Goal: Information Seeking & Learning: Learn about a topic

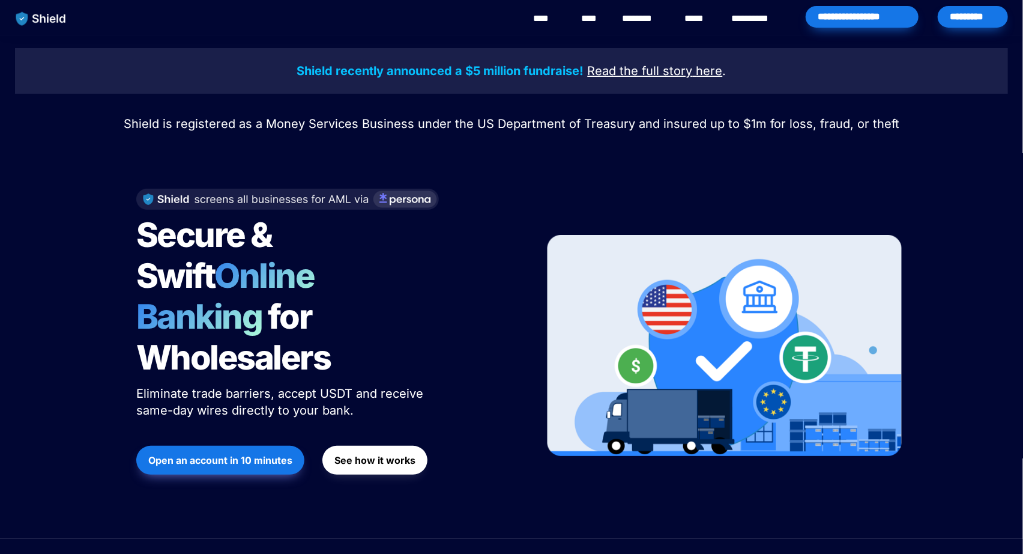
click at [436, 314] on h1 "Secure & Swift Online Banking for Wholesalers" at bounding box center [286, 296] width 300 height 173
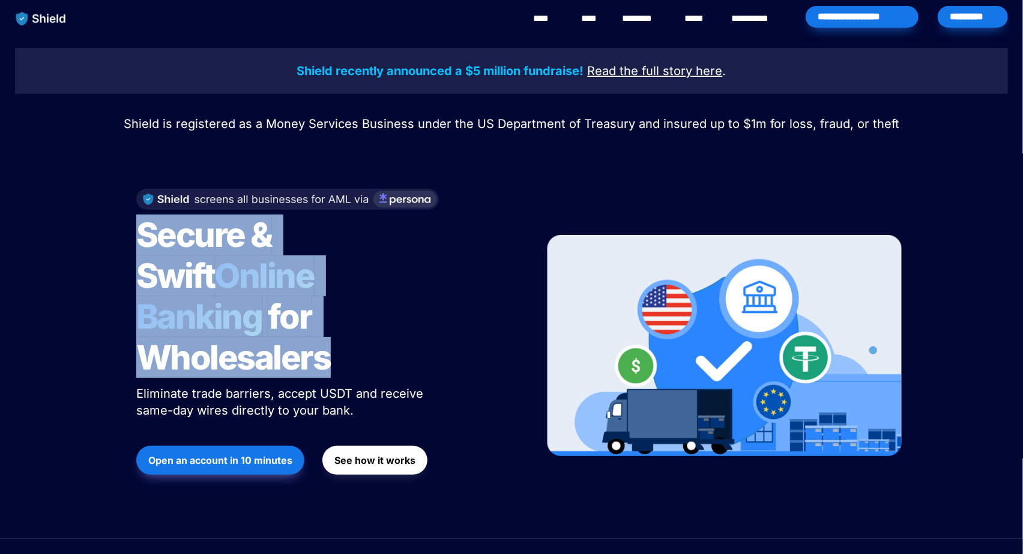
drag, startPoint x: 436, startPoint y: 314, endPoint x: 424, endPoint y: 262, distance: 53.0
click at [424, 261] on h1 "Secure & Swift Online Banking for Wholesalers" at bounding box center [286, 296] width 300 height 173
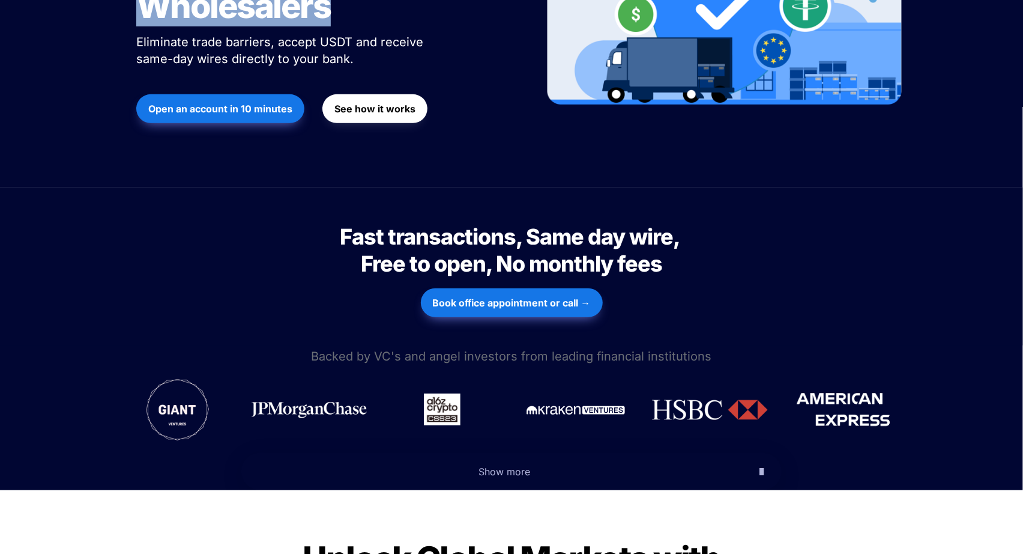
scroll to position [619, 0]
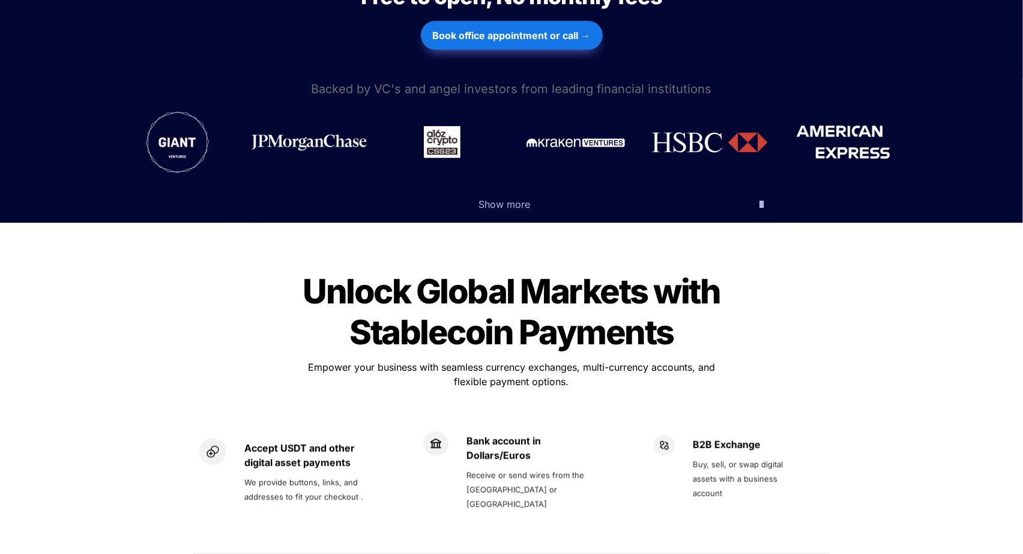
click at [424, 271] on span "Unlock Global Markets with Stablecoin Payments" at bounding box center [514, 312] width 423 height 82
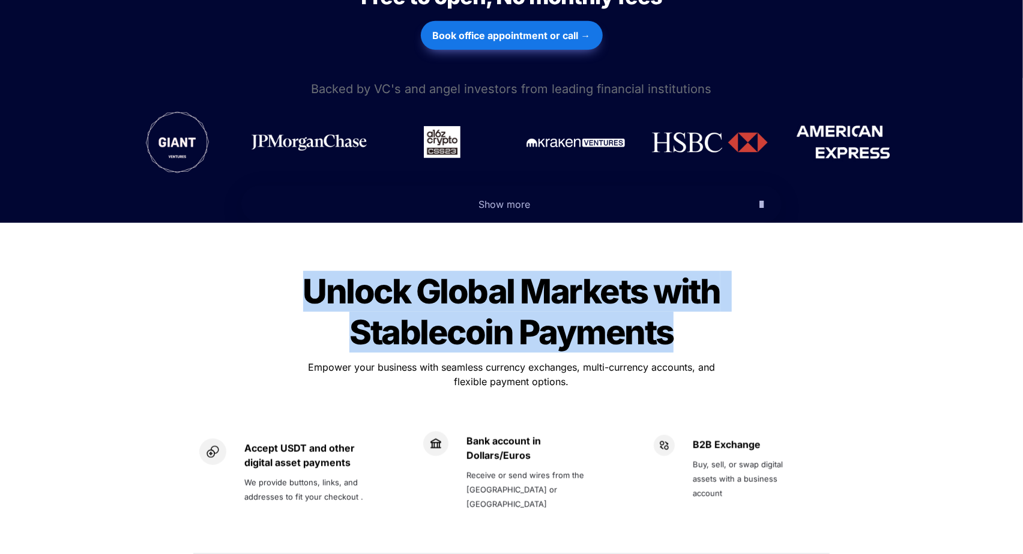
drag, startPoint x: 424, startPoint y: 262, endPoint x: 449, endPoint y: 290, distance: 37.9
click at [452, 288] on span "Unlock Global Markets with Stablecoin Payments" at bounding box center [514, 312] width 423 height 82
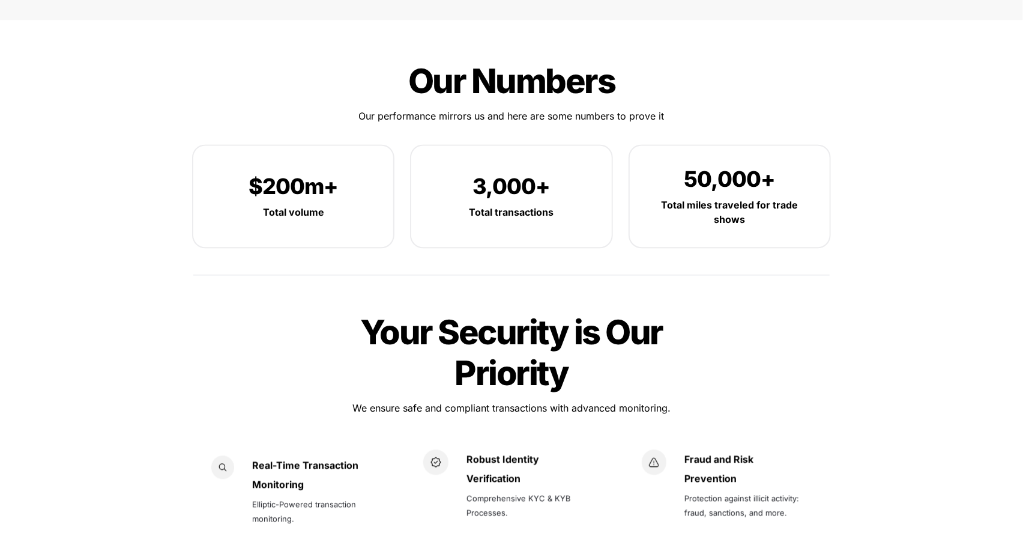
scroll to position [1563, 0]
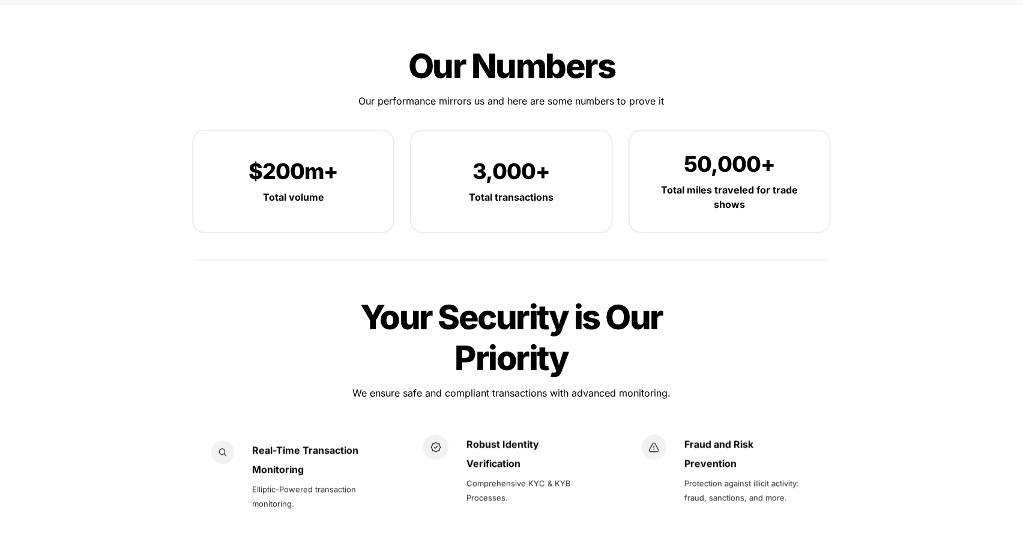
click at [452, 297] on span "Your Security is Our Priority" at bounding box center [514, 338] width 309 height 82
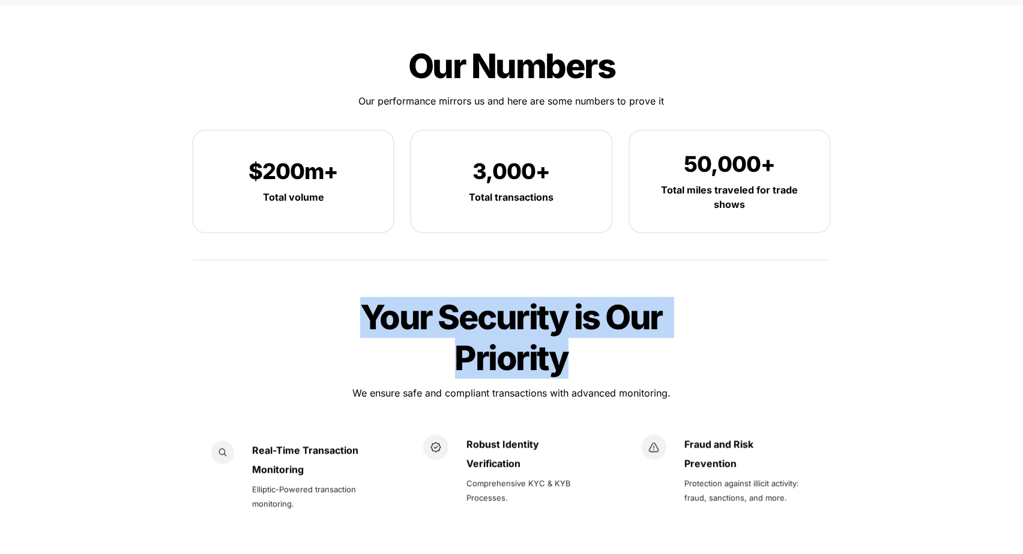
drag, startPoint x: 452, startPoint y: 294, endPoint x: 514, endPoint y: 320, distance: 67.0
click at [514, 320] on span "Your Security is Our Priority" at bounding box center [514, 338] width 309 height 82
drag, startPoint x: 511, startPoint y: 320, endPoint x: 509, endPoint y: 356, distance: 35.5
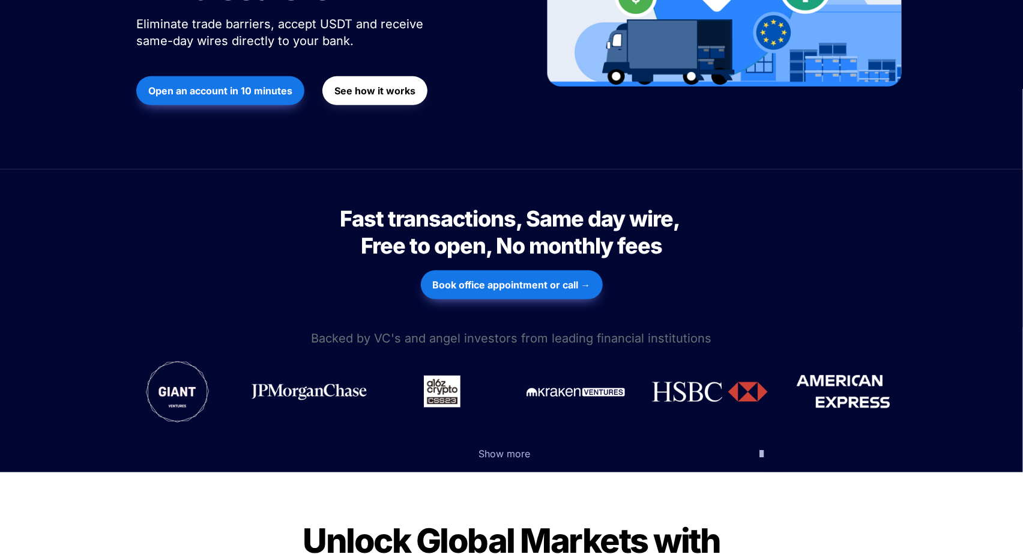
scroll to position [0, 0]
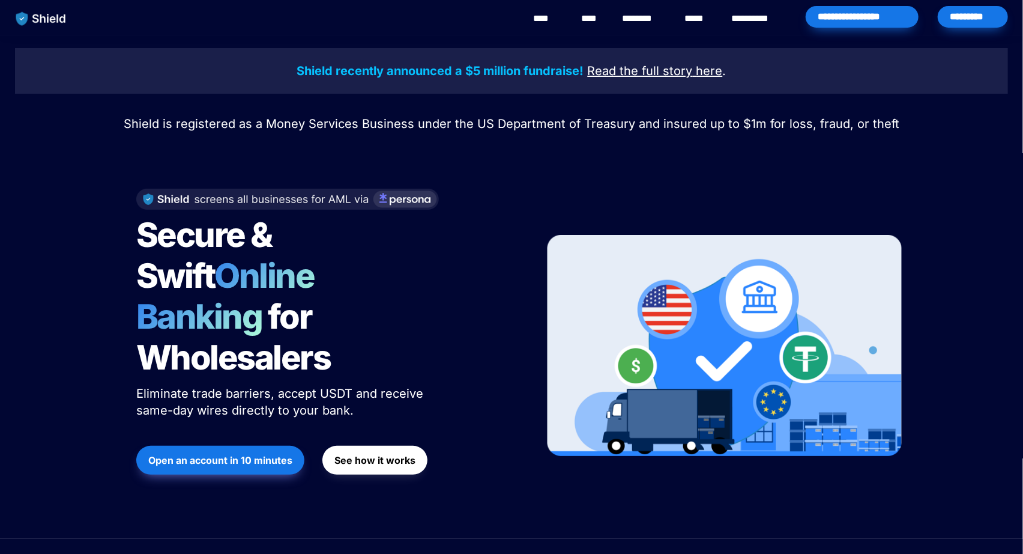
click at [378, 304] on h1 "Secure & Swift Online Banking for Wholesalers" at bounding box center [286, 296] width 300 height 173
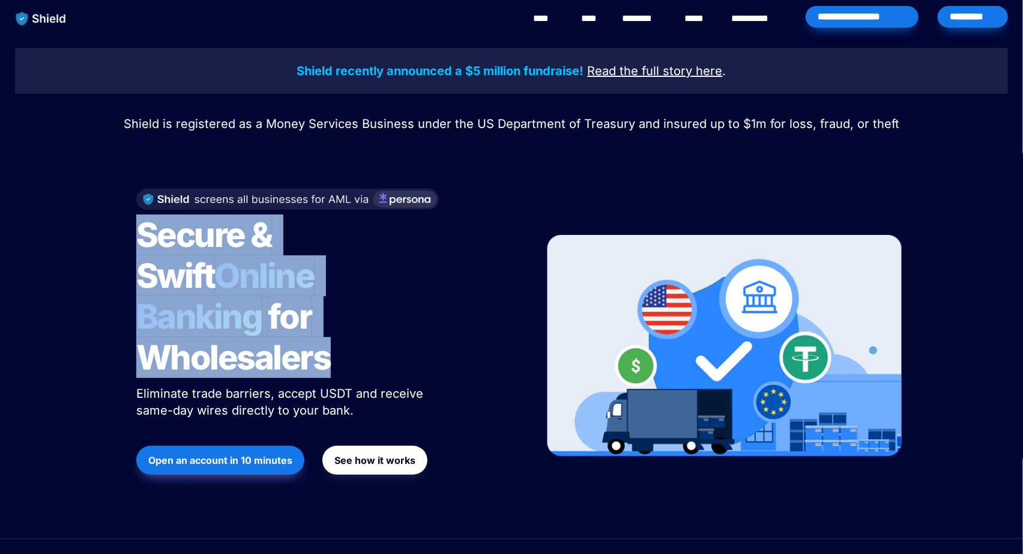
drag, startPoint x: 378, startPoint y: 303, endPoint x: 350, endPoint y: 235, distance: 73.5
click at [350, 235] on h1 "Secure & Swift Online Banking for Wholesalers" at bounding box center [286, 296] width 300 height 173
click at [278, 250] on span "Secure & Swift" at bounding box center [207, 255] width 142 height 82
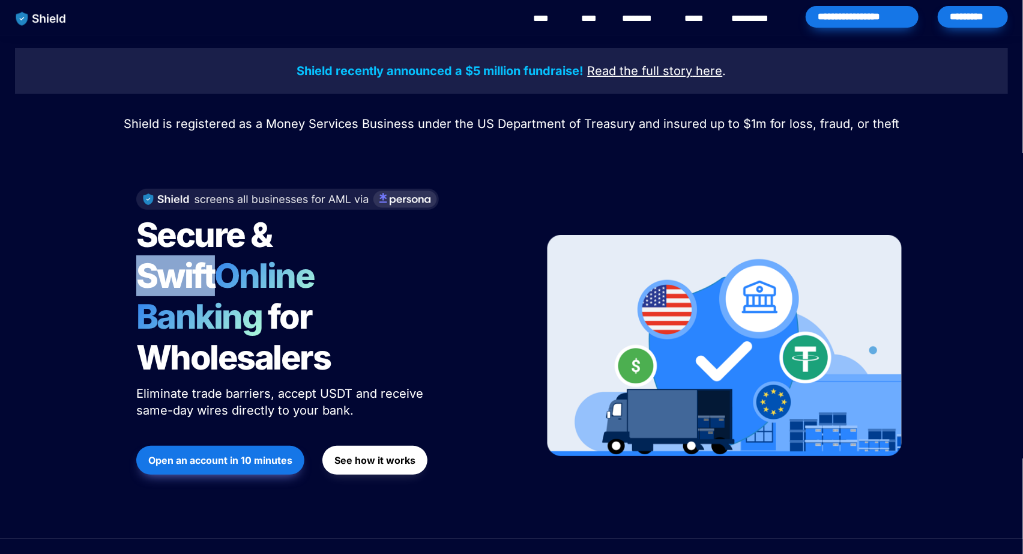
click at [278, 250] on span "Secure & Swift" at bounding box center [207, 255] width 142 height 82
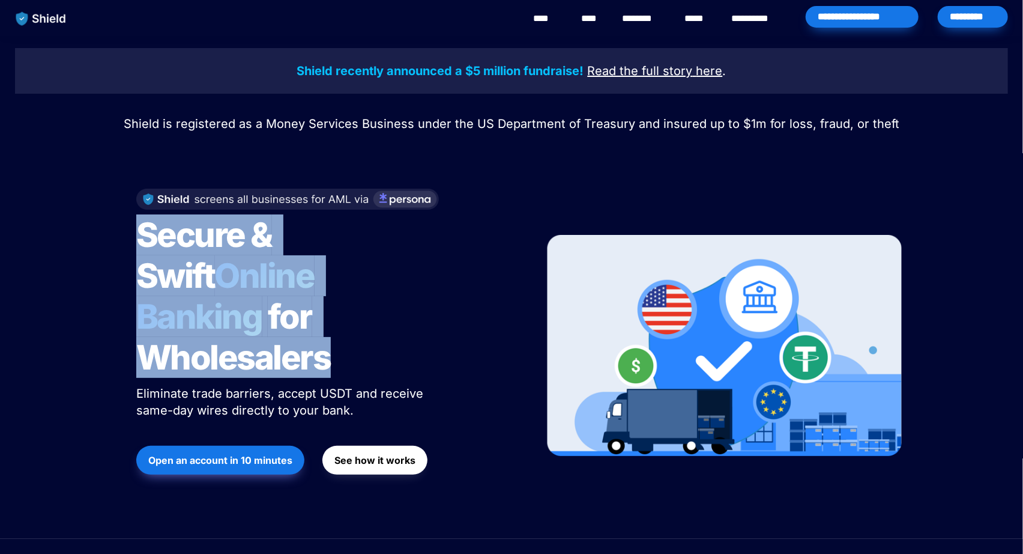
drag, startPoint x: 345, startPoint y: 250, endPoint x: 345, endPoint y: 275, distance: 24.6
click at [345, 275] on h1 "Secure & Swift Online Banking for Wholesalers" at bounding box center [286, 296] width 300 height 173
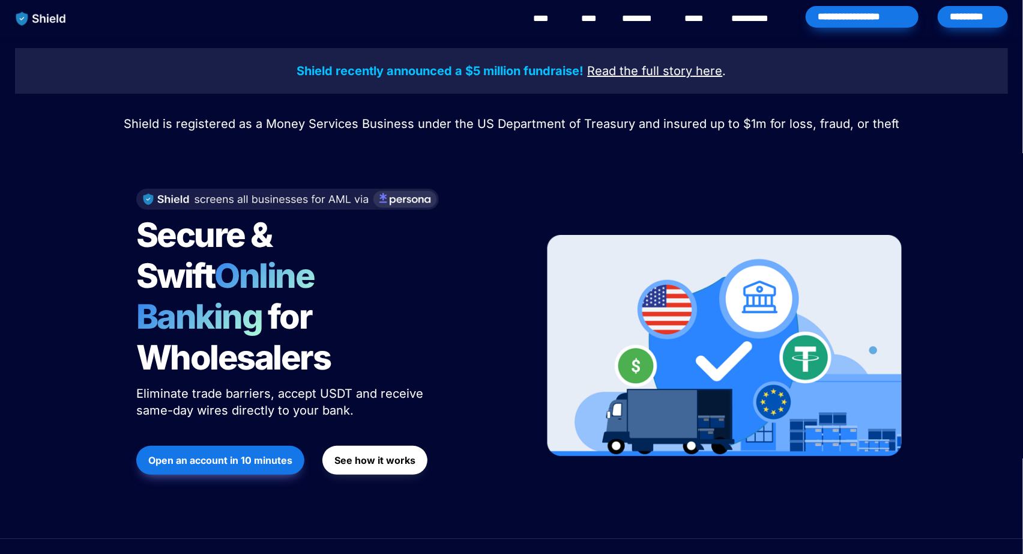
click at [522, 143] on div at bounding box center [511, 150] width 420 height 30
click at [327, 294] on span "Online Banking" at bounding box center [231, 296] width 190 height 82
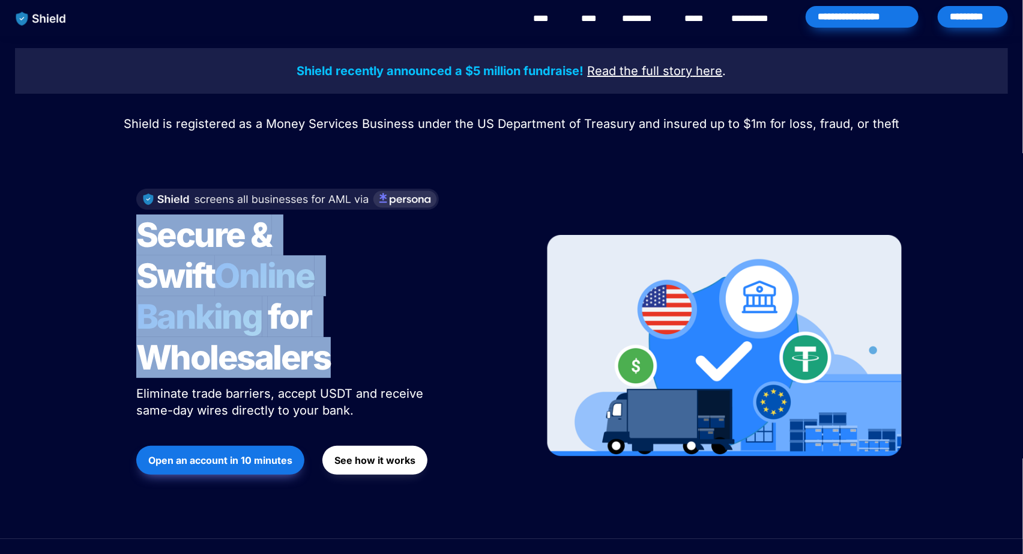
click at [327, 289] on span "Online Banking" at bounding box center [231, 296] width 190 height 82
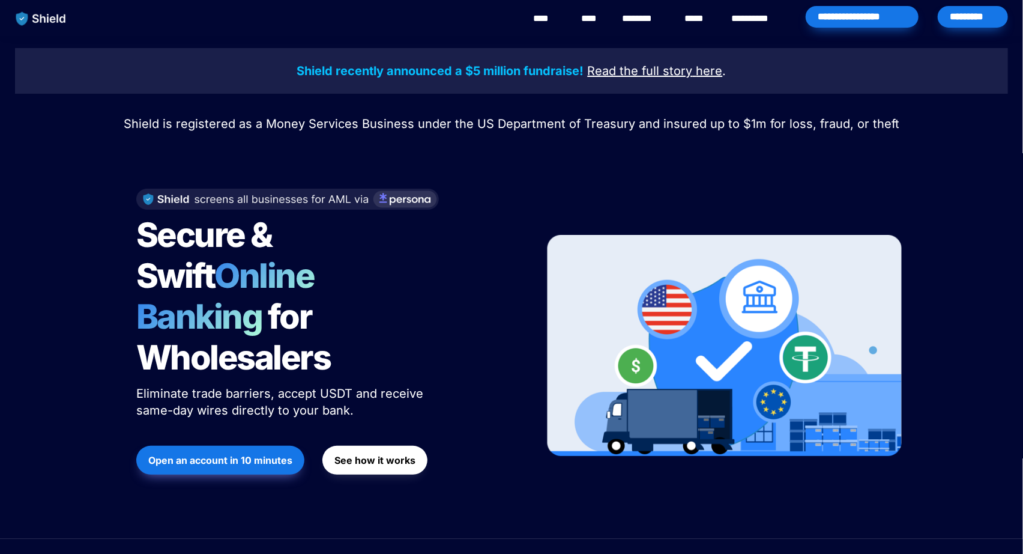
click at [321, 262] on span "Online Banking" at bounding box center [231, 296] width 190 height 82
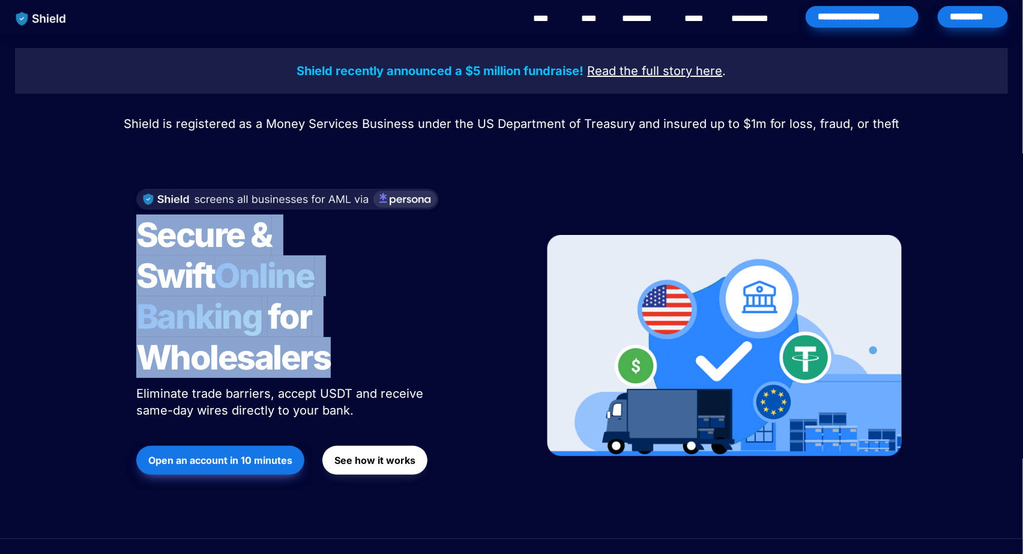
drag, startPoint x: 321, startPoint y: 262, endPoint x: 321, endPoint y: 280, distance: 18.6
click at [321, 280] on span "Online Banking" at bounding box center [231, 296] width 190 height 82
click at [291, 271] on span "Online Banking" at bounding box center [231, 296] width 190 height 82
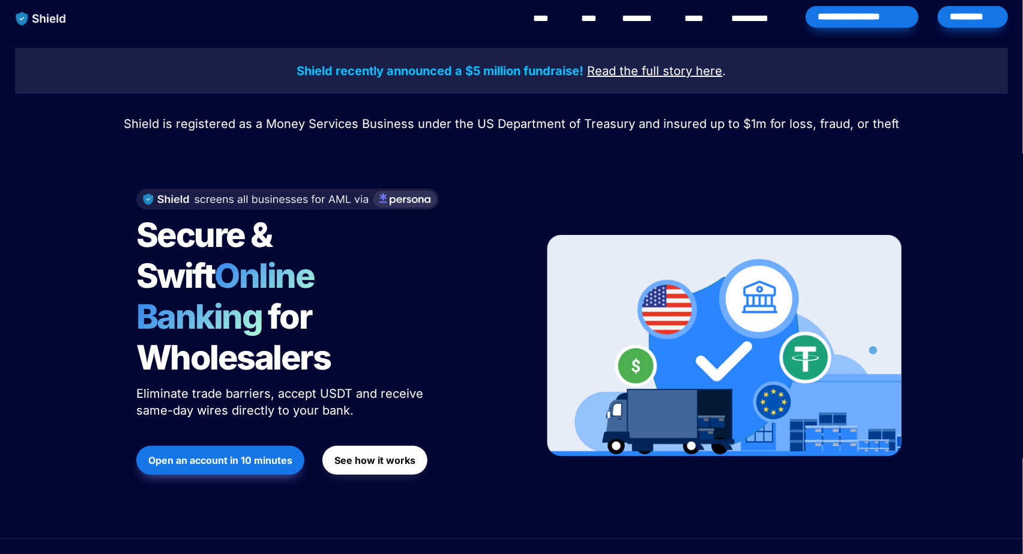
click at [291, 271] on span "Online Banking" at bounding box center [231, 296] width 190 height 82
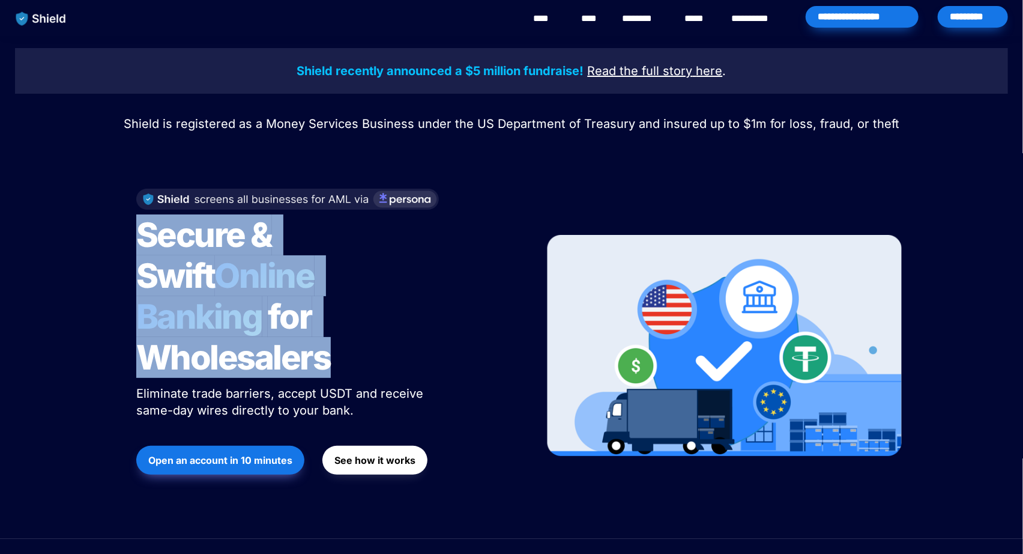
click at [291, 271] on span "Online Banking" at bounding box center [231, 296] width 190 height 82
click at [291, 270] on span "Online Banking" at bounding box center [231, 296] width 190 height 82
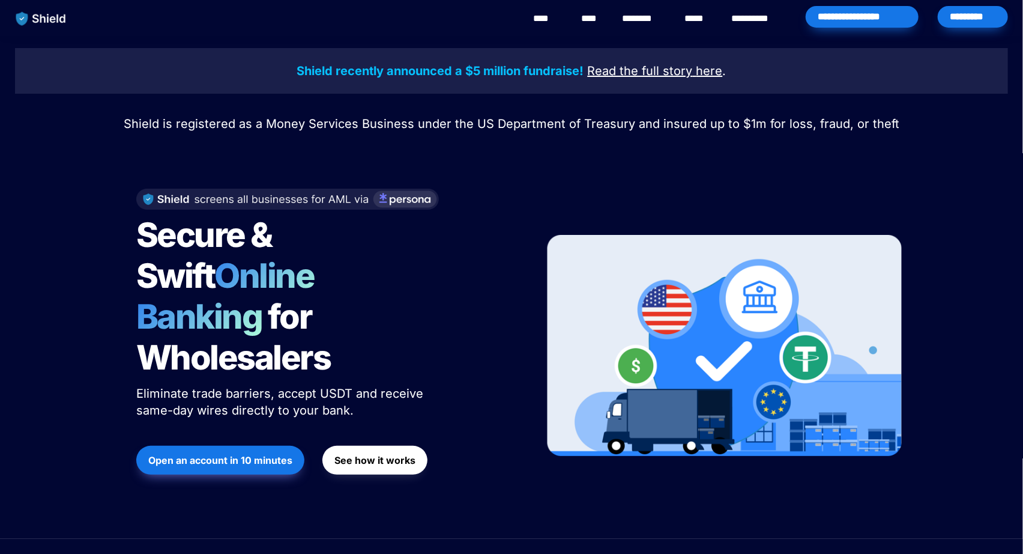
click at [291, 270] on span "Online Banking" at bounding box center [231, 296] width 190 height 82
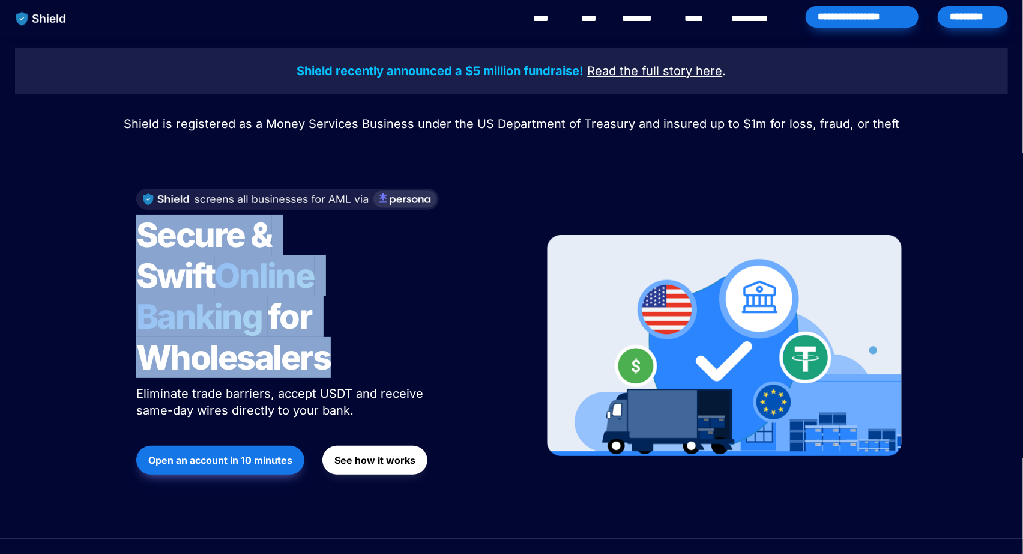
click at [291, 270] on span "Online Banking" at bounding box center [231, 296] width 190 height 82
click at [292, 270] on span "Online Banking" at bounding box center [231, 296] width 190 height 82
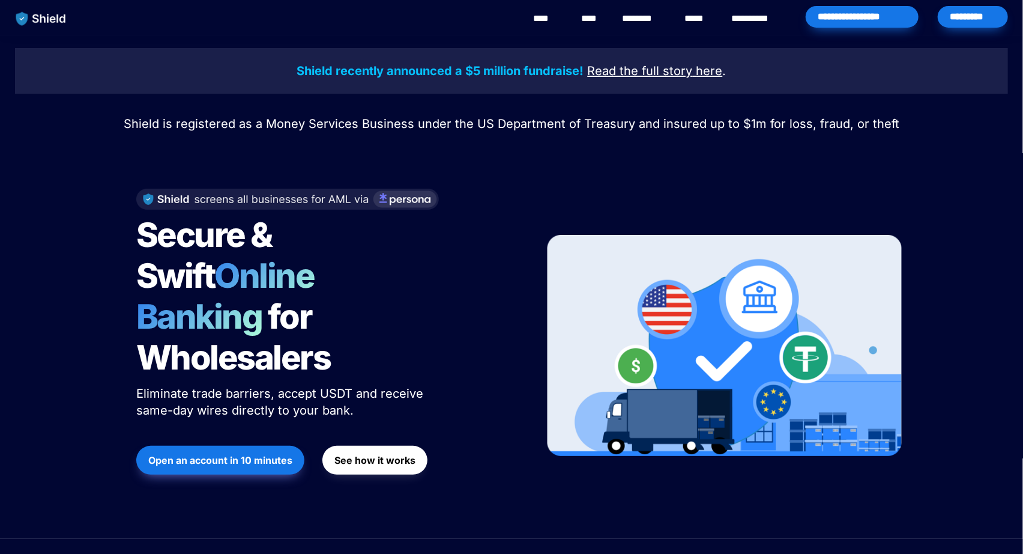
click at [292, 270] on span "Online Banking" at bounding box center [231, 296] width 190 height 82
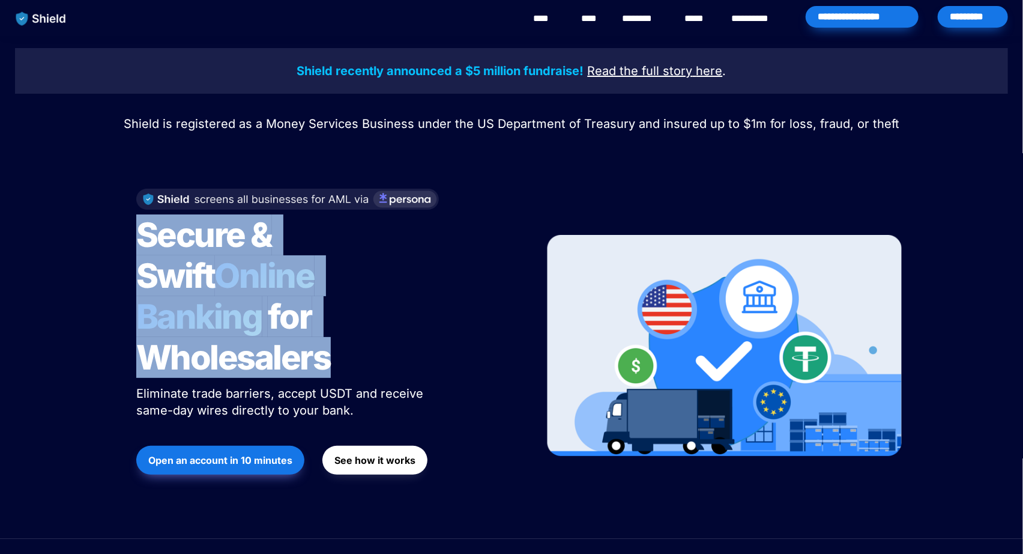
drag, startPoint x: 292, startPoint y: 270, endPoint x: 294, endPoint y: 312, distance: 42.7
click at [294, 312] on h1 "Secure & Swift Online Banking for Wholesalers" at bounding box center [286, 296] width 300 height 173
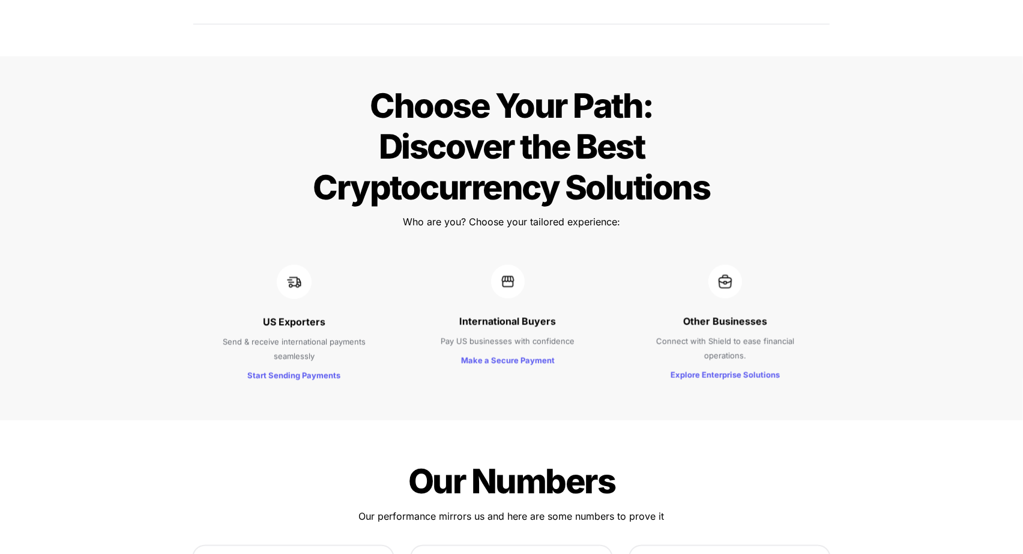
scroll to position [1145, 0]
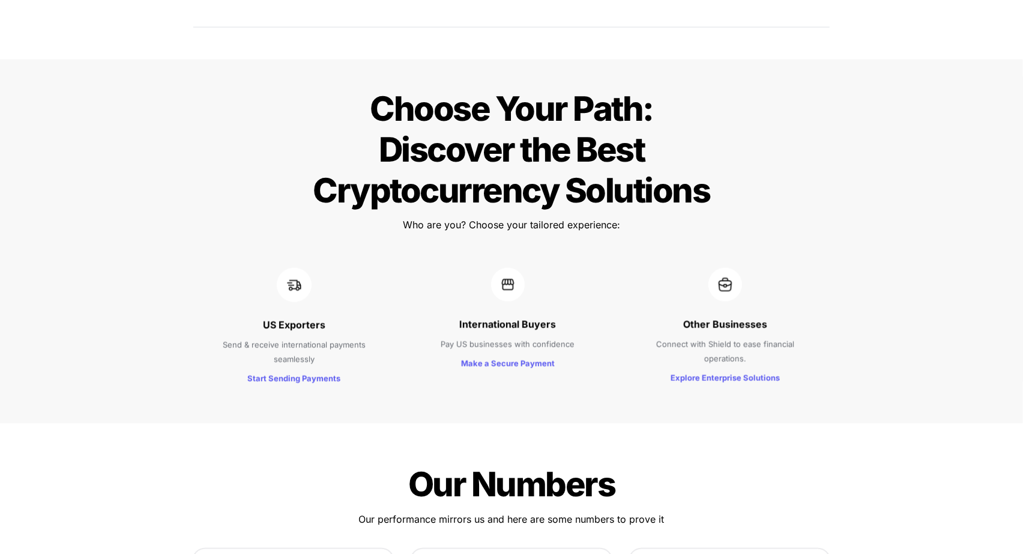
click at [428, 115] on span "Choose Your Path: Discover the Best Cryptocurrency Solutions" at bounding box center [512, 149] width 397 height 123
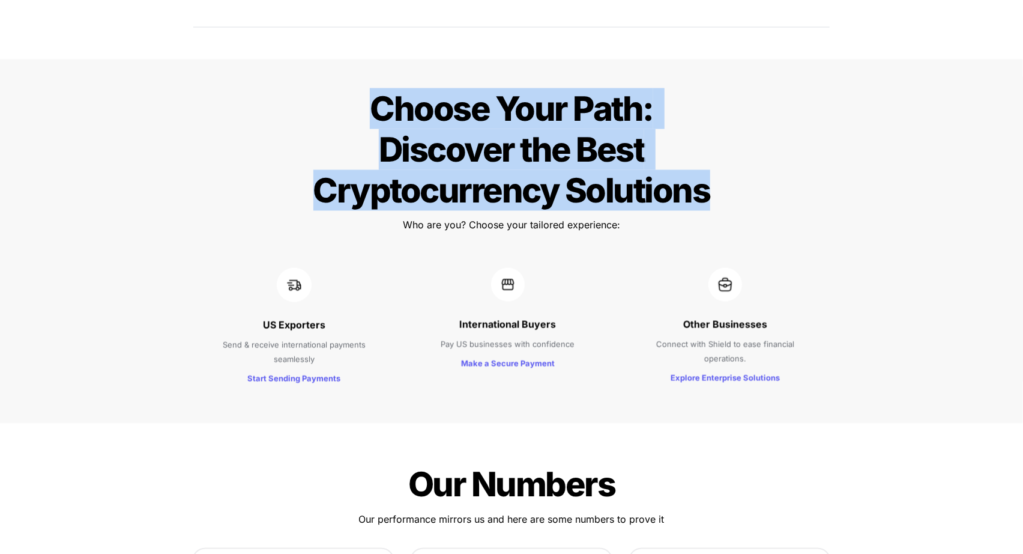
click at [428, 116] on span "Choose Your Path: Discover the Best Cryptocurrency Solutions" at bounding box center [512, 149] width 397 height 123
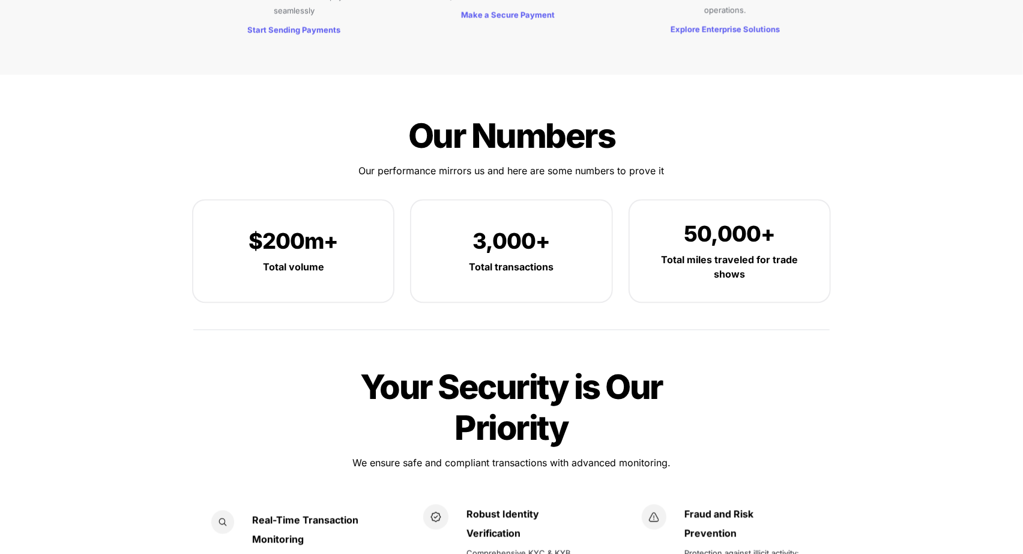
scroll to position [1479, 0]
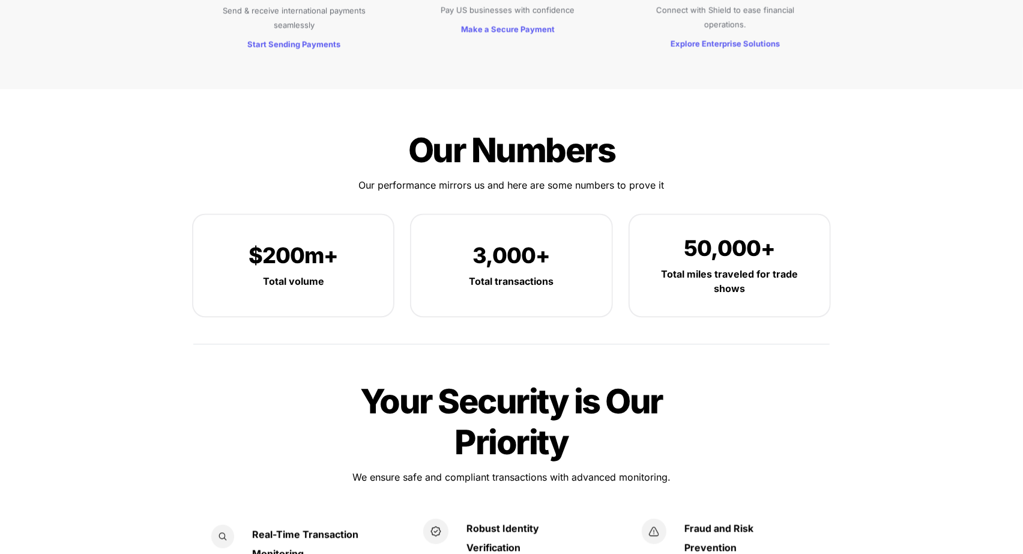
click at [316, 242] on span "$200m+" at bounding box center [293, 255] width 89 height 26
drag, startPoint x: 316, startPoint y: 219, endPoint x: 332, endPoint y: 243, distance: 28.2
click at [332, 243] on div "$200m+ Total volume" at bounding box center [293, 264] width 200 height 101
click at [332, 271] on p "Total volume" at bounding box center [293, 280] width 164 height 19
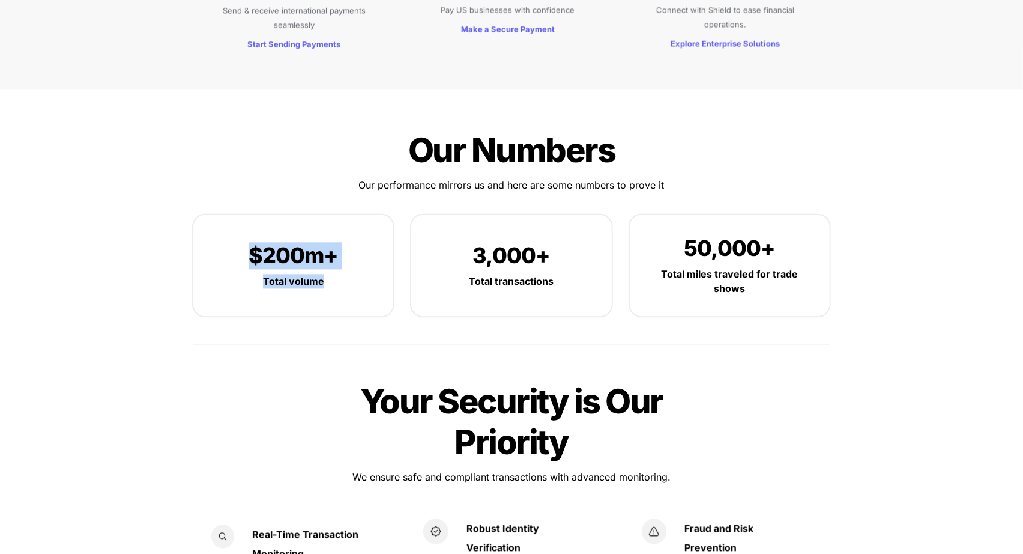
drag, startPoint x: 332, startPoint y: 243, endPoint x: 244, endPoint y: 205, distance: 95.3
click at [244, 214] on div "$200m+ Total volume" at bounding box center [293, 264] width 200 height 101
click at [244, 240] on p "$200m+" at bounding box center [293, 256] width 164 height 32
drag, startPoint x: 244, startPoint y: 205, endPoint x: 300, endPoint y: 240, distance: 65.5
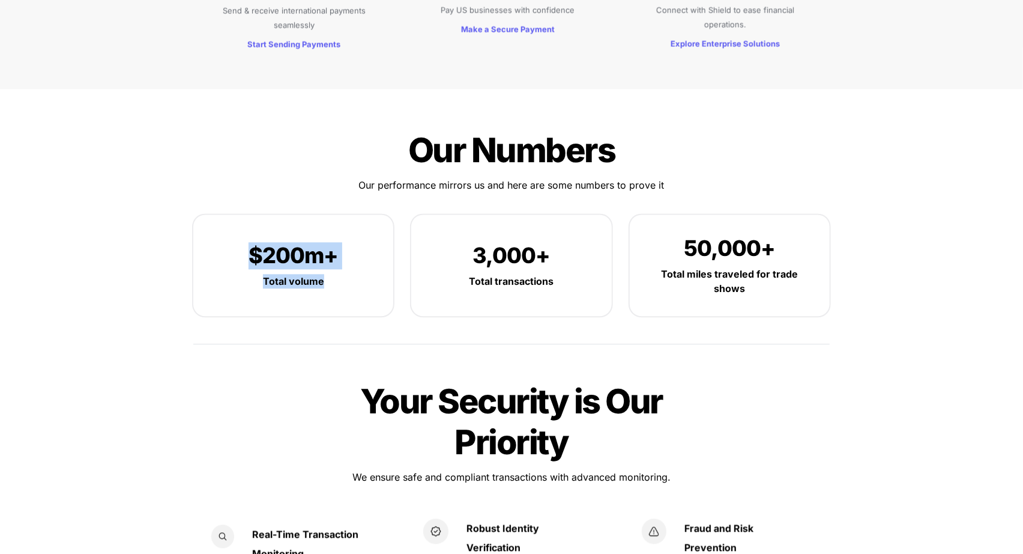
click at [300, 240] on div "$200m+ Total volume" at bounding box center [293, 264] width 200 height 101
click at [300, 275] on strong "Total volume" at bounding box center [293, 281] width 61 height 12
drag, startPoint x: 300, startPoint y: 241, endPoint x: 261, endPoint y: 175, distance: 76.7
click at [261, 214] on div "$200m+ Total volume" at bounding box center [293, 264] width 200 height 101
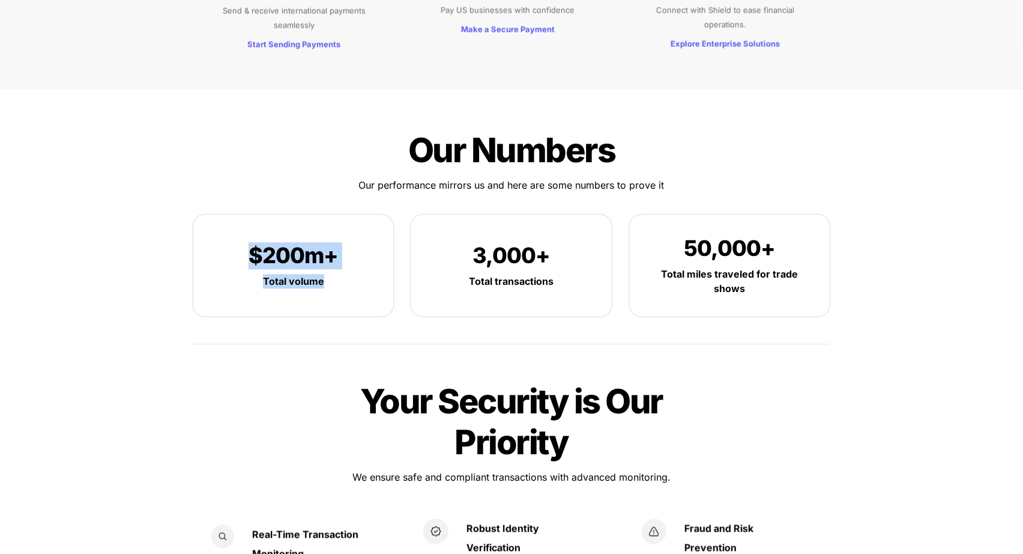
click at [266, 240] on p "$200m+" at bounding box center [293, 256] width 164 height 32
drag, startPoint x: 266, startPoint y: 201, endPoint x: 309, endPoint y: 253, distance: 67.9
click at [309, 253] on div "$200m+ Total volume" at bounding box center [293, 264] width 200 height 101
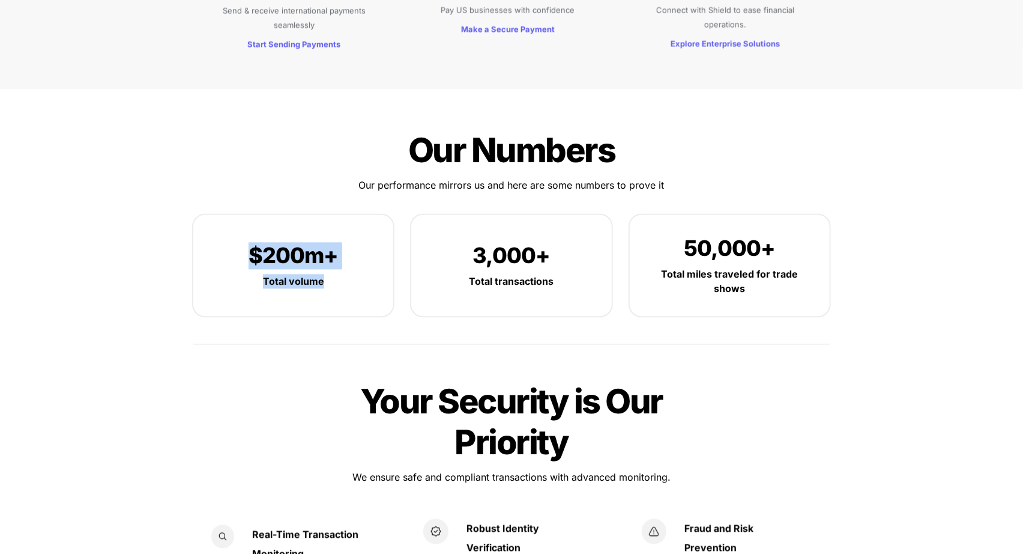
drag, startPoint x: 309, startPoint y: 253, endPoint x: 229, endPoint y: 205, distance: 92.7
click at [229, 214] on div "$200m+ Total volume" at bounding box center [293, 264] width 200 height 101
click at [229, 240] on p "$200m+" at bounding box center [293, 256] width 164 height 32
drag, startPoint x: 229, startPoint y: 205, endPoint x: 260, endPoint y: 225, distance: 36.2
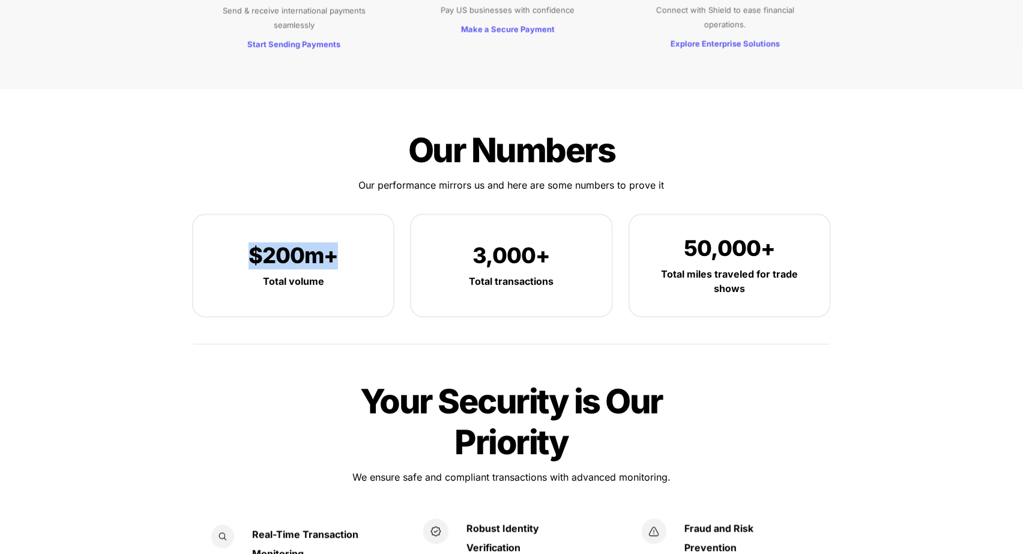
click at [260, 240] on p "$200m+" at bounding box center [293, 256] width 164 height 32
click at [260, 242] on span "$200m+" at bounding box center [293, 255] width 89 height 26
drag, startPoint x: 260, startPoint y: 225, endPoint x: 324, endPoint y: 255, distance: 71.2
click at [324, 255] on div "$200m+ Total volume" at bounding box center [293, 264] width 200 height 101
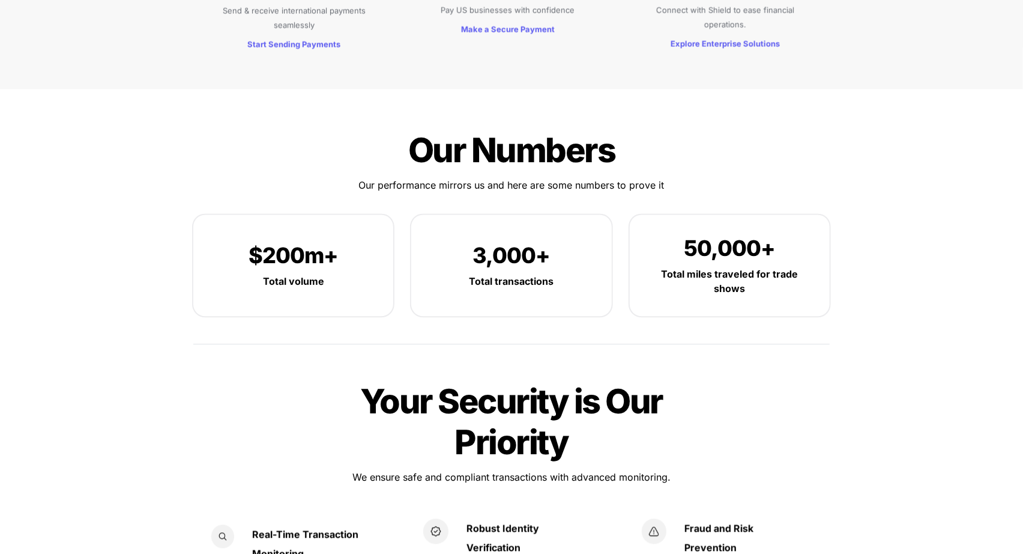
click at [324, 255] on div "$200m+ Total volume" at bounding box center [293, 264] width 200 height 101
drag, startPoint x: 324, startPoint y: 255, endPoint x: 266, endPoint y: 232, distance: 62.6
click at [266, 232] on div "$200m+ Total volume" at bounding box center [293, 264] width 200 height 101
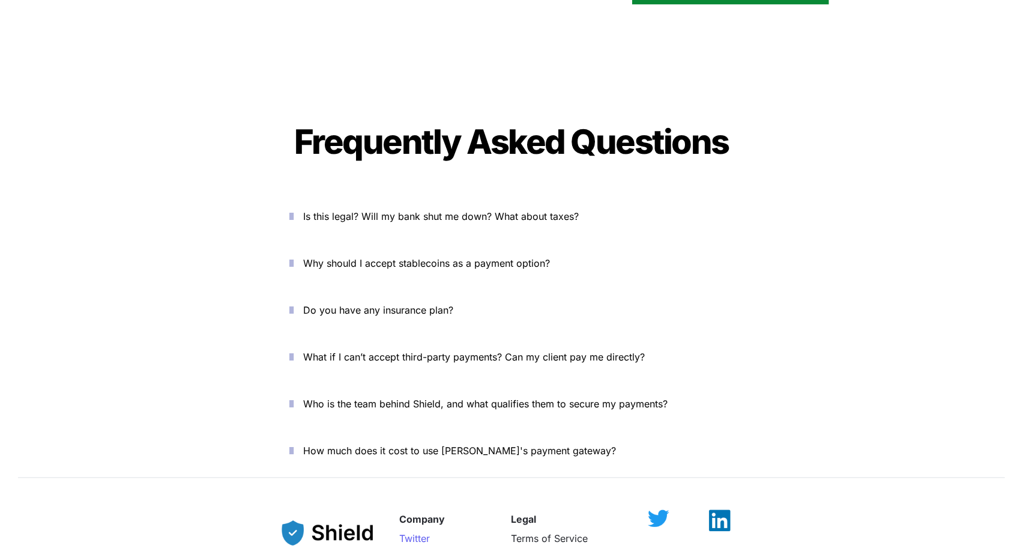
scroll to position [4312, 0]
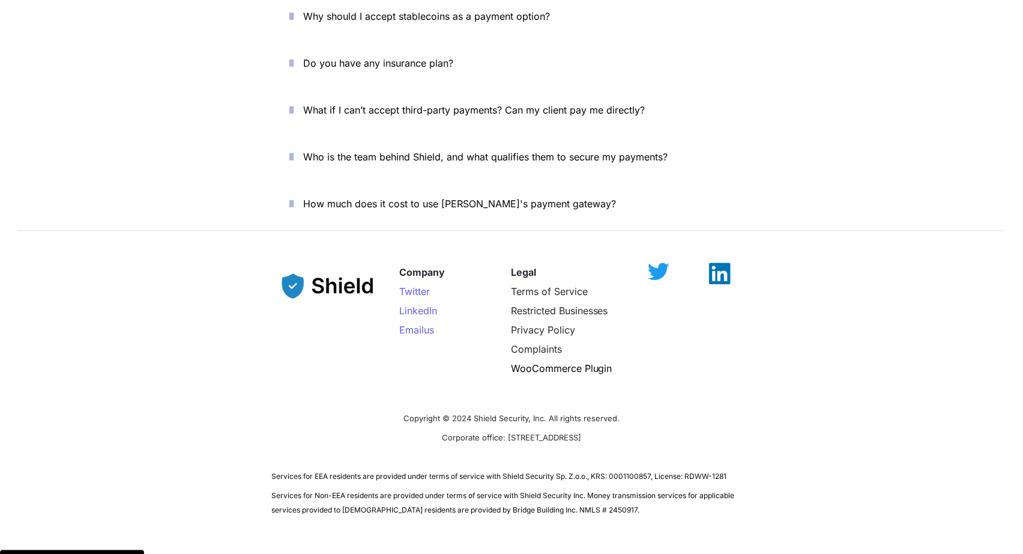
click at [725, 262] on div at bounding box center [720, 273] width 63 height 22
click at [718, 256] on img at bounding box center [720, 267] width 22 height 22
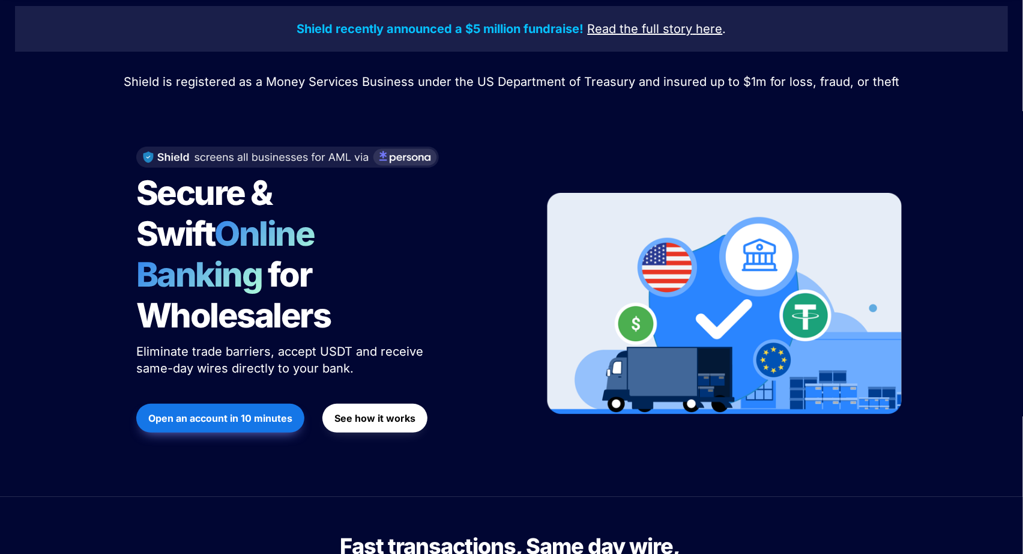
scroll to position [0, 0]
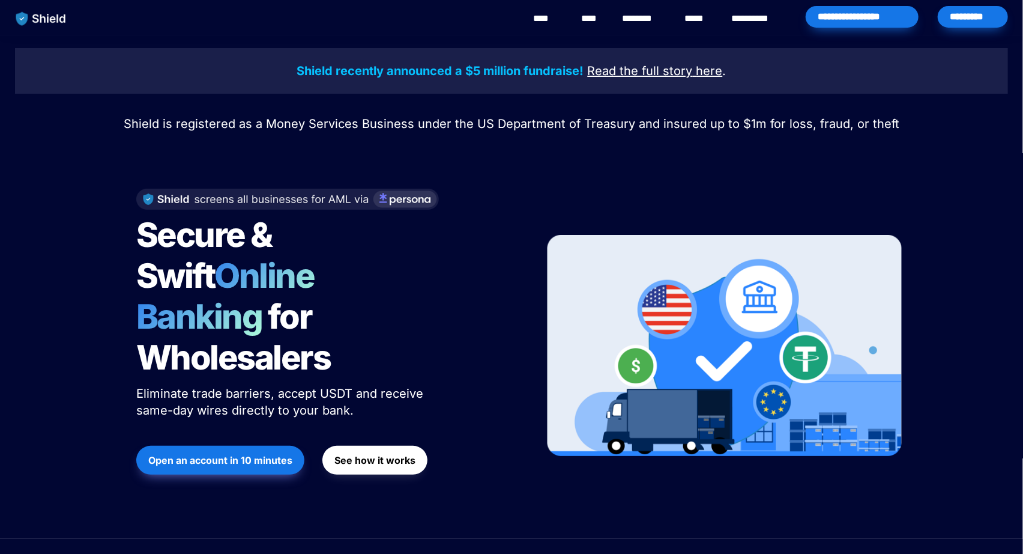
click at [691, 14] on link "****" at bounding box center [698, 18] width 26 height 14
click at [768, 25] on link "**********" at bounding box center [759, 18] width 55 height 14
click at [631, 73] on u "Read the full story" at bounding box center [640, 71] width 105 height 14
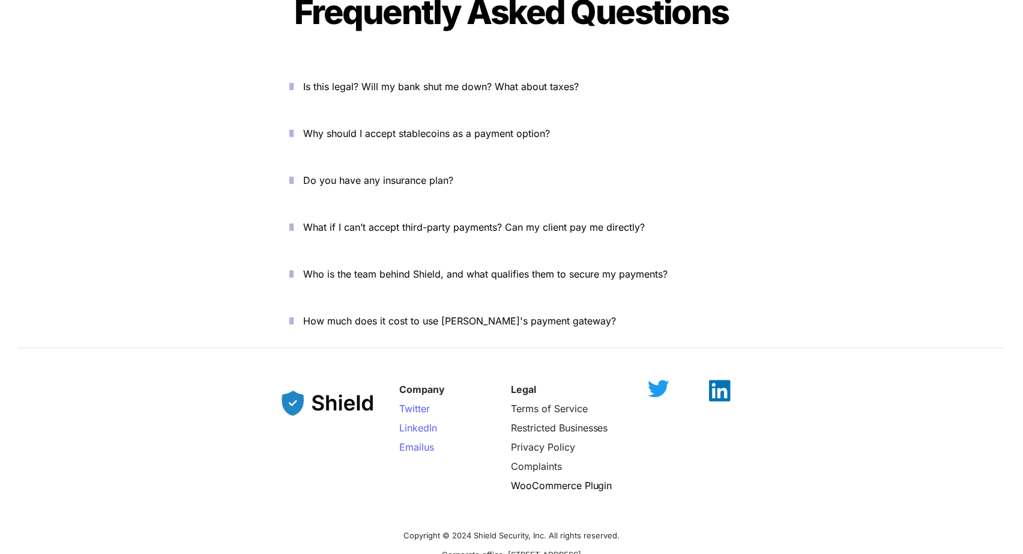
scroll to position [4194, 0]
click at [522, 315] on span "How much does it cost to use [PERSON_NAME]'s payment gateway?" at bounding box center [459, 321] width 313 height 12
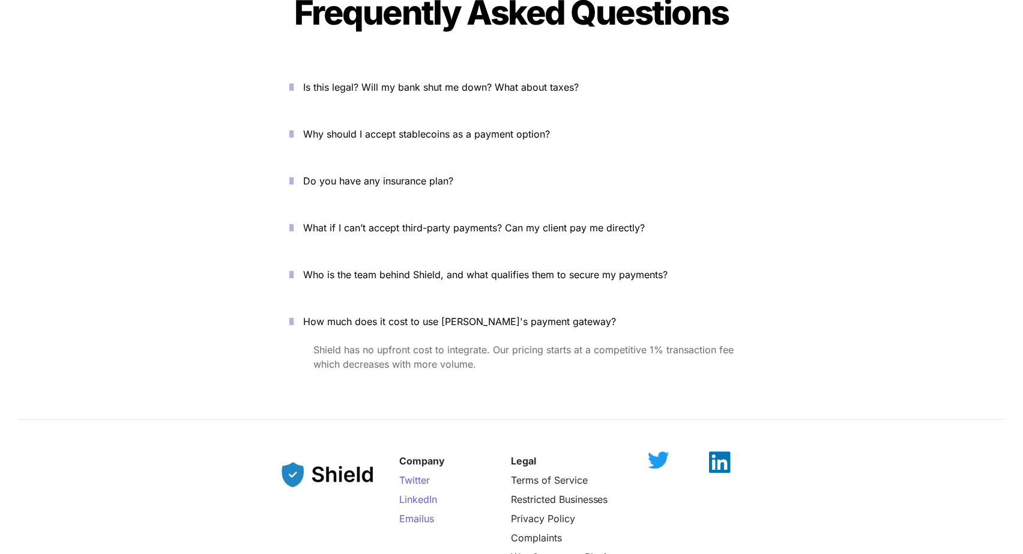
click at [521, 265] on p "Who is the team behind Shield, and what qualifies them to secure my payments?" at bounding box center [518, 274] width 431 height 19
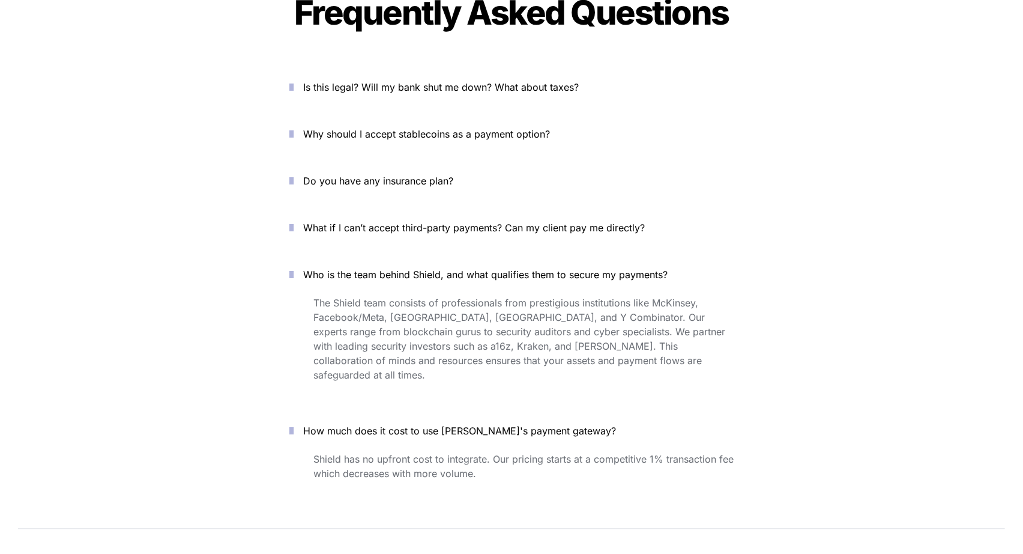
click at [523, 209] on button "What if I can’t accept third-party payments? Can my client pay me directly?" at bounding box center [511, 227] width 480 height 37
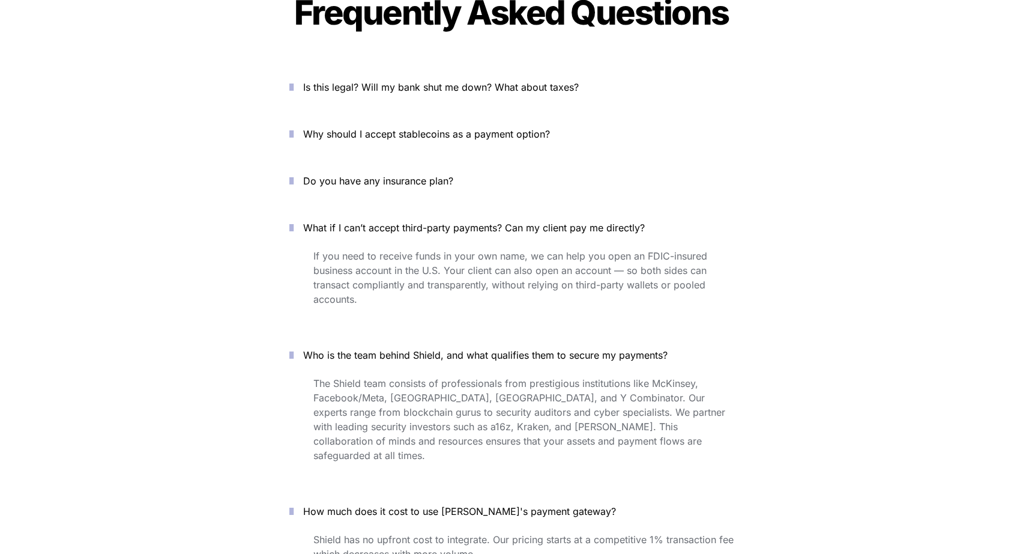
click at [557, 389] on span "The Shield team consists of professionals from prestigious institutions like Mc…" at bounding box center [521, 419] width 415 height 84
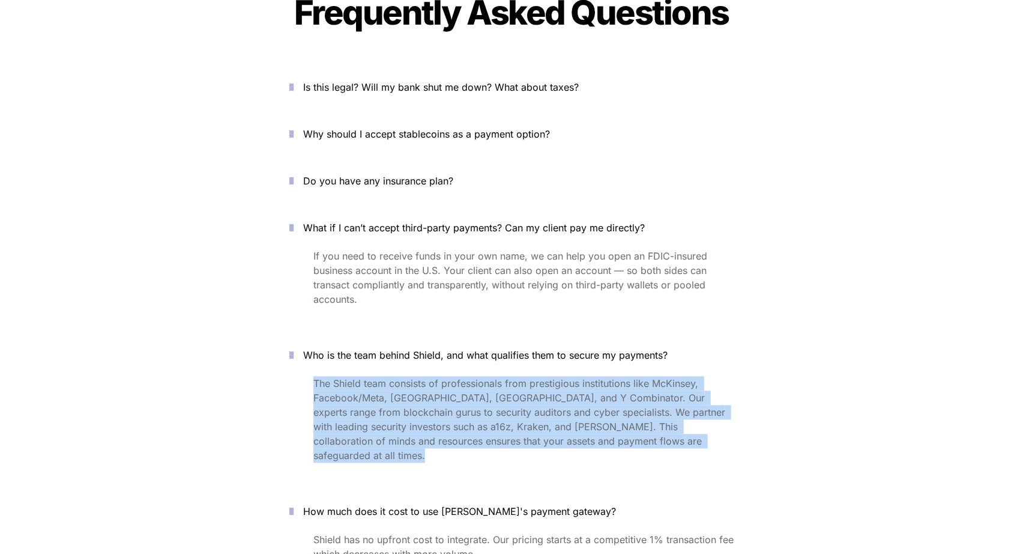
click at [557, 389] on span "The Shield team consists of professionals from prestigious institutions like Mc…" at bounding box center [521, 419] width 415 height 84
click at [561, 398] on span "The Shield team consists of professionals from prestigious institutions like Mc…" at bounding box center [521, 419] width 415 height 84
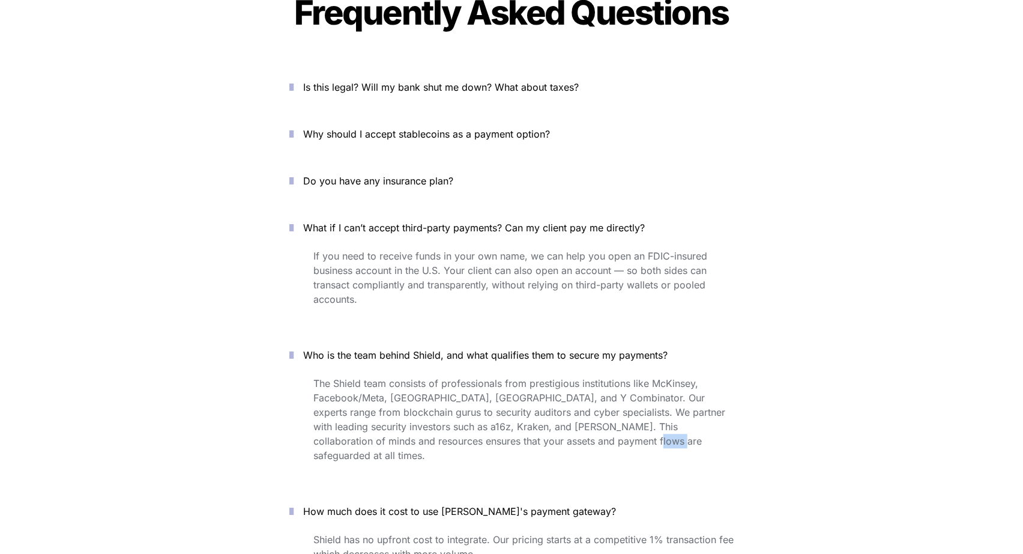
click at [561, 398] on span "The Shield team consists of professionals from prestigious institutions like Mc…" at bounding box center [521, 419] width 415 height 84
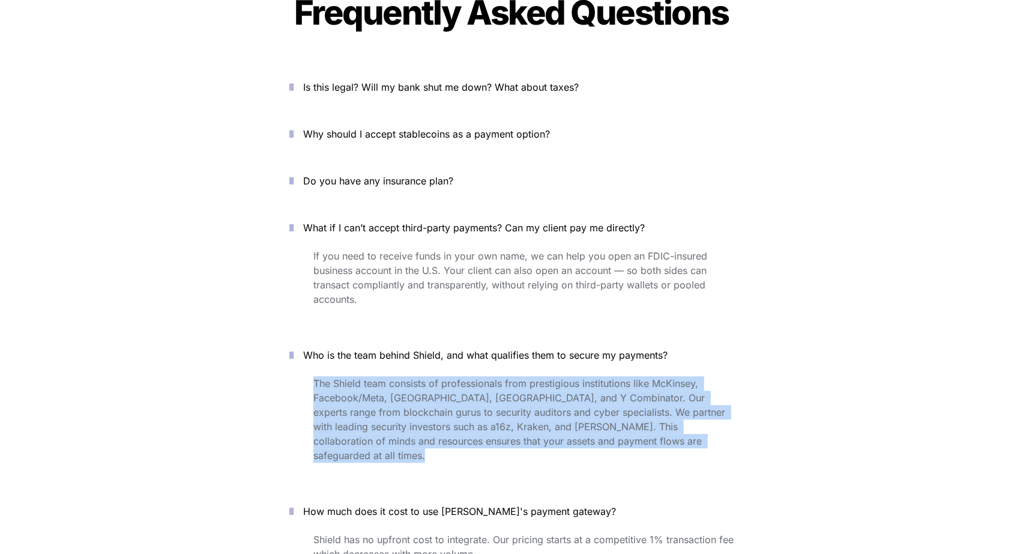
click at [561, 398] on span "The Shield team consists of professionals from prestigious institutions like Mc…" at bounding box center [521, 419] width 415 height 84
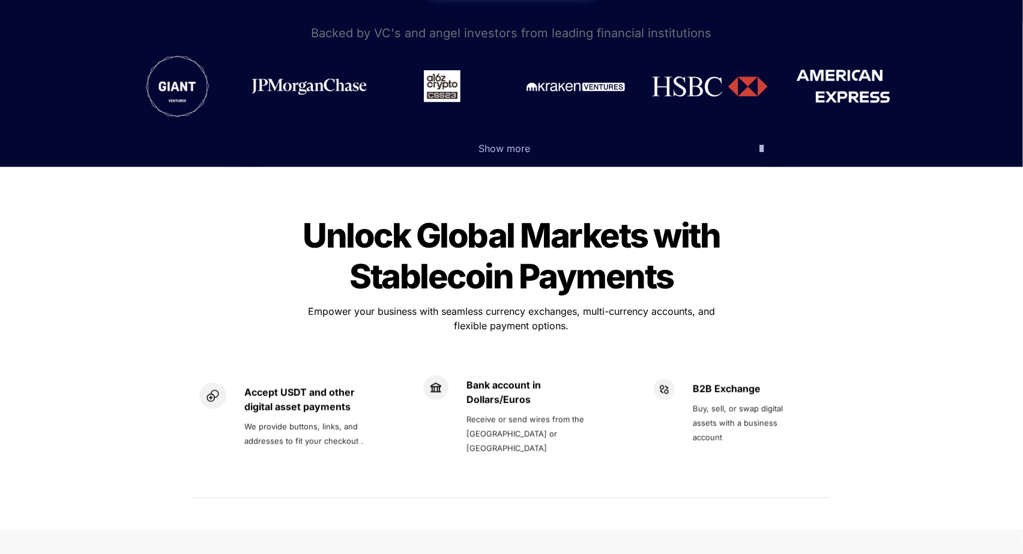
scroll to position [616, 0]
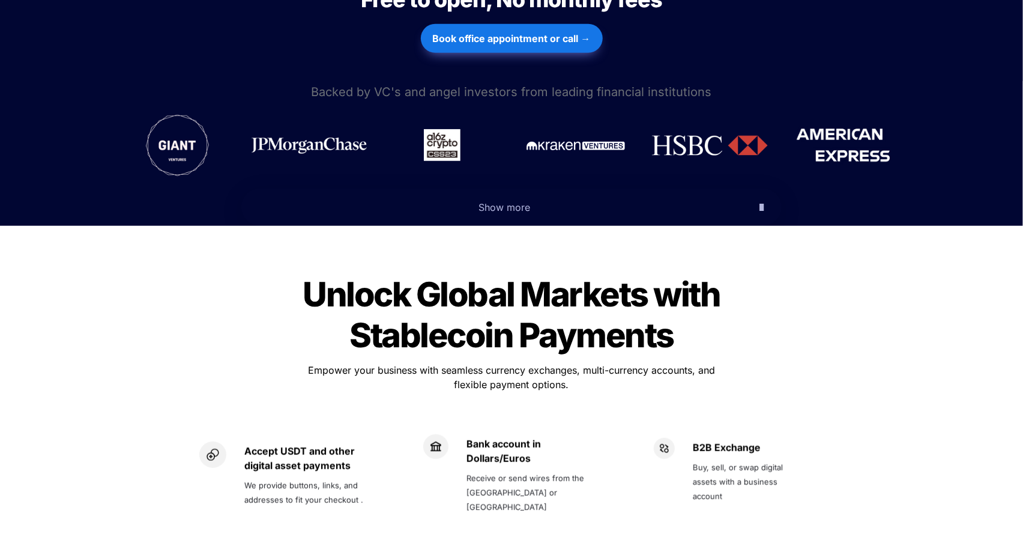
click at [526, 274] on span "Unlock Global Markets with Stablecoin Payments" at bounding box center [514, 315] width 423 height 82
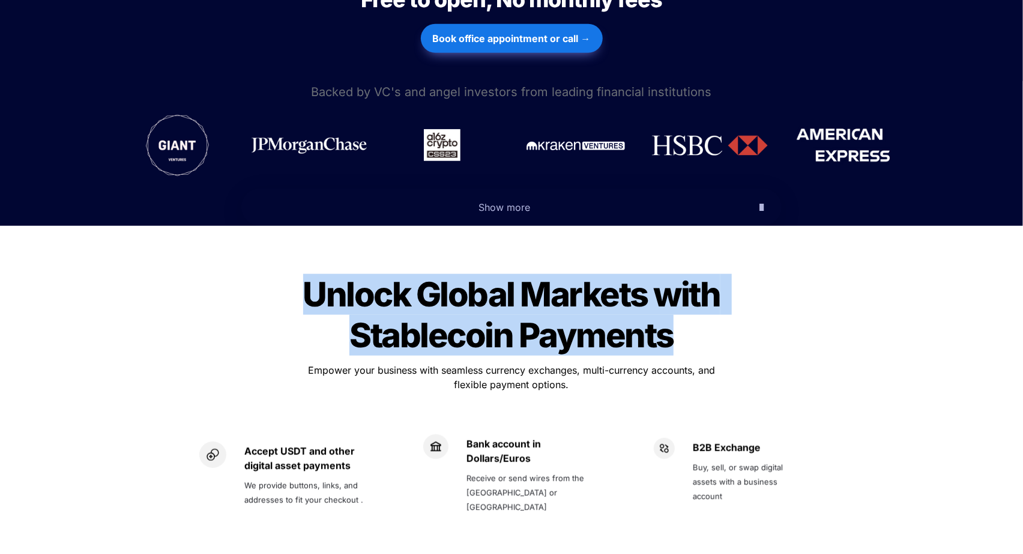
drag, startPoint x: 526, startPoint y: 251, endPoint x: 592, endPoint y: 287, distance: 75.3
click at [592, 286] on span "Unlock Global Markets with Stablecoin Payments" at bounding box center [514, 315] width 423 height 82
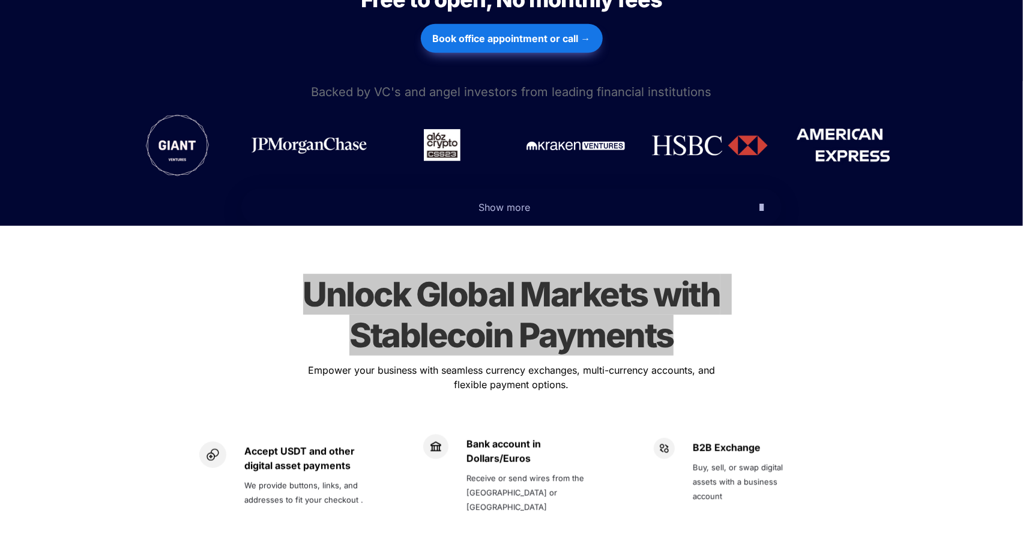
scroll to position [0, 0]
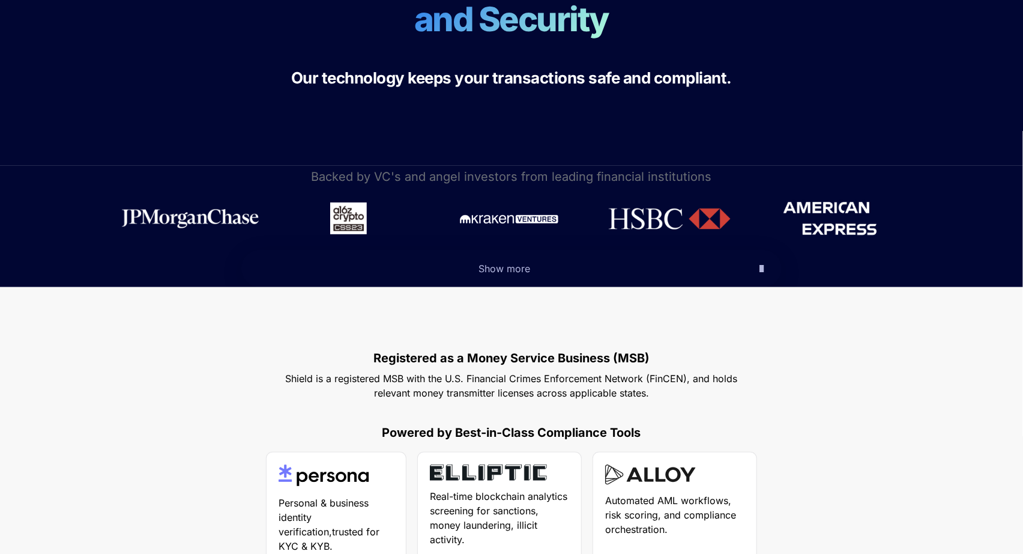
click at [506, 267] on span "Show more" at bounding box center [505, 268] width 52 height 12
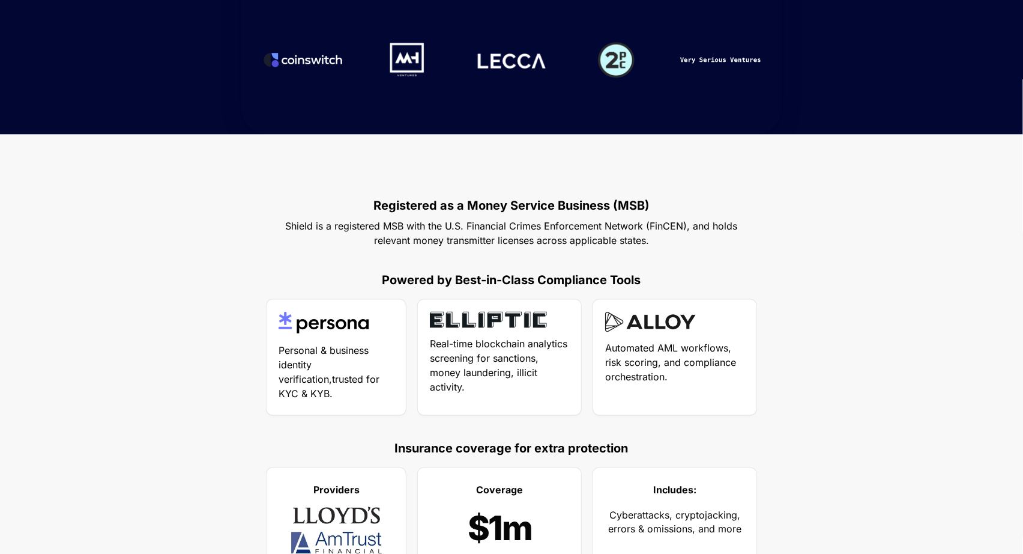
scroll to position [838, 0]
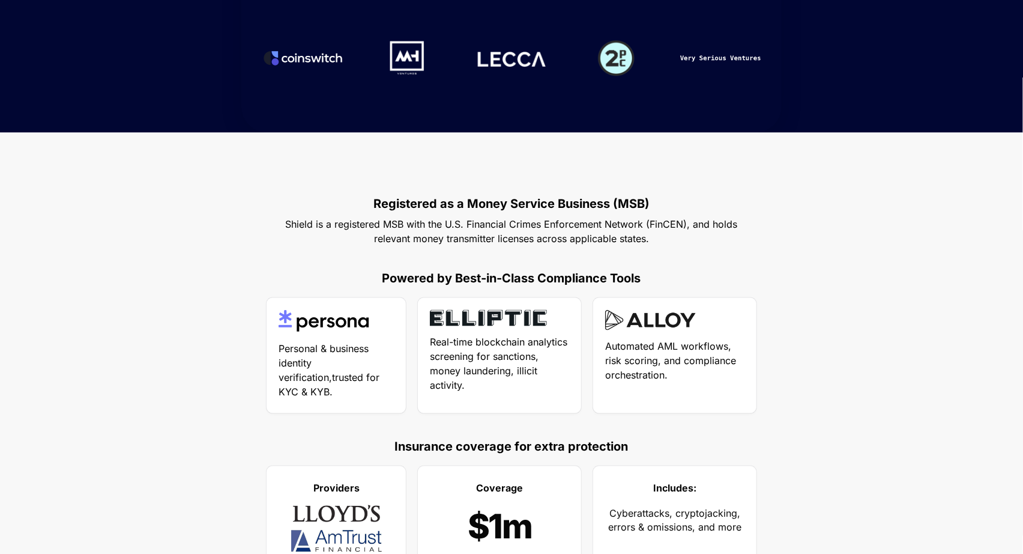
click at [325, 327] on img at bounding box center [324, 321] width 91 height 23
click at [683, 372] on p "Automated AML workflows, risk scoring, and compliance orchestration." at bounding box center [674, 360] width 139 height 48
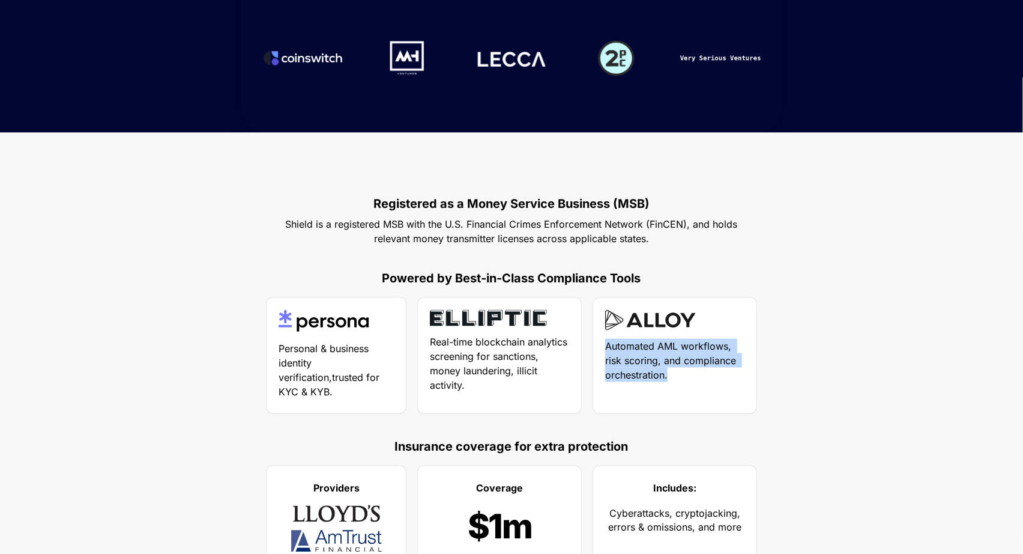
click at [683, 372] on p "Automated AML workflows, risk scoring, and compliance orchestration." at bounding box center [674, 360] width 139 height 48
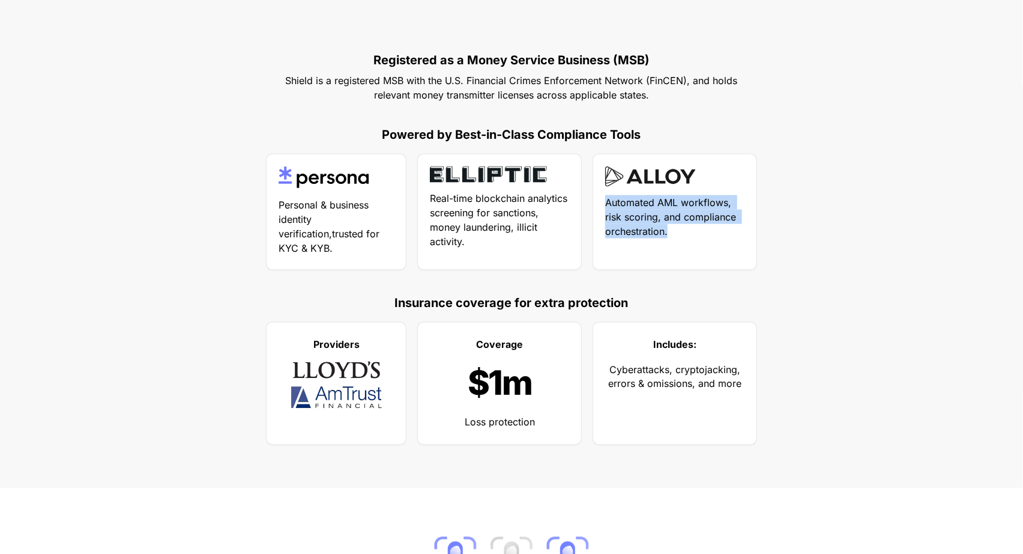
scroll to position [921, 0]
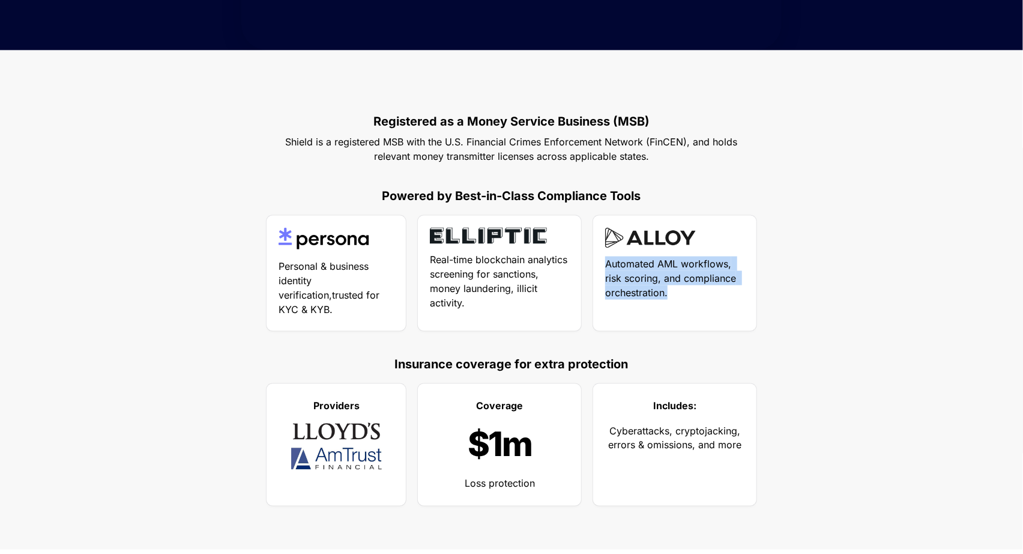
click at [641, 240] on img at bounding box center [650, 238] width 91 height 20
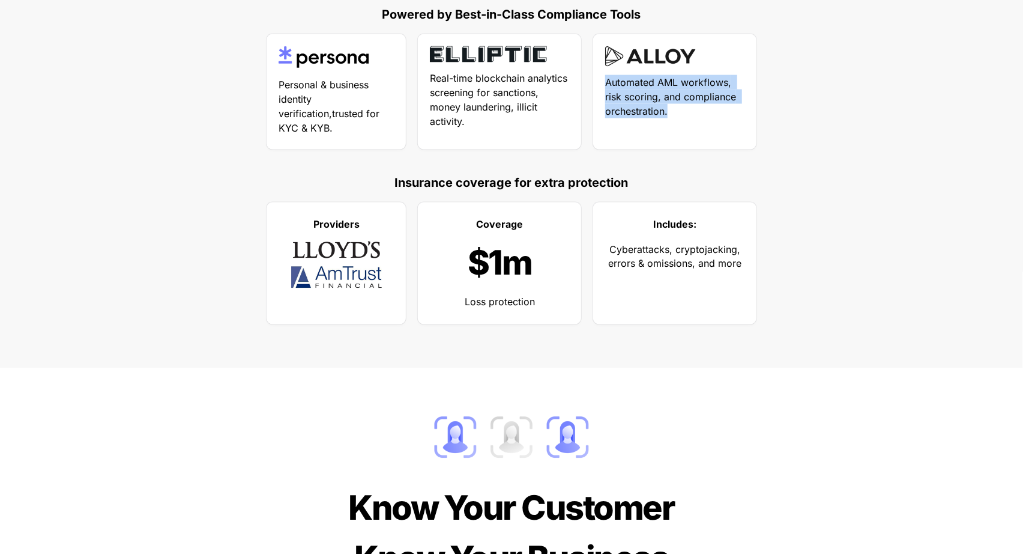
scroll to position [1106, 0]
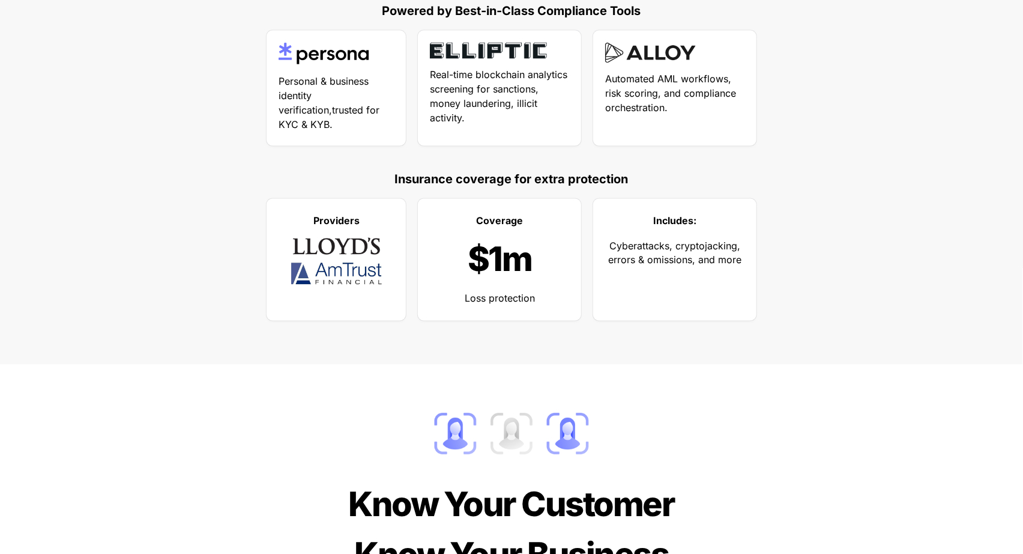
click at [249, 305] on div "P roviders Coverage $1m Loss protection Includes: Cyberattacks, cryptojacking, …" at bounding box center [511, 260] width 541 height 129
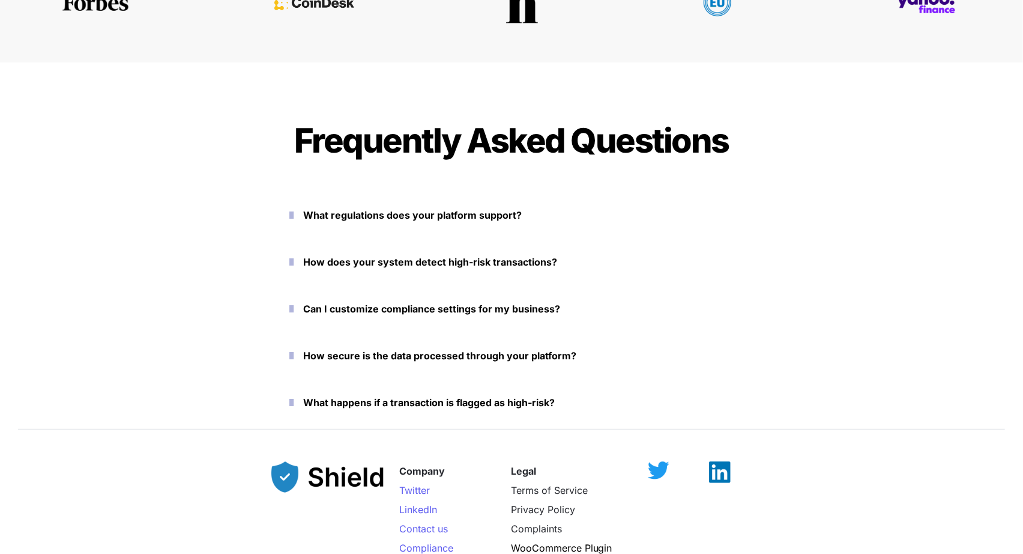
scroll to position [3013, 0]
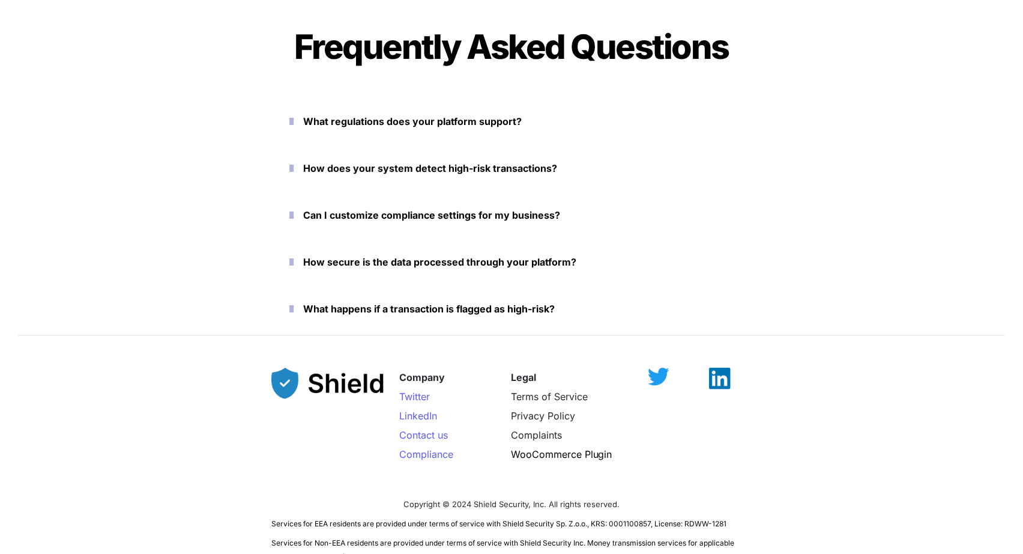
click at [720, 372] on img at bounding box center [720, 379] width 22 height 22
click at [720, 381] on img at bounding box center [720, 379] width 22 height 22
click at [653, 379] on img at bounding box center [659, 370] width 22 height 17
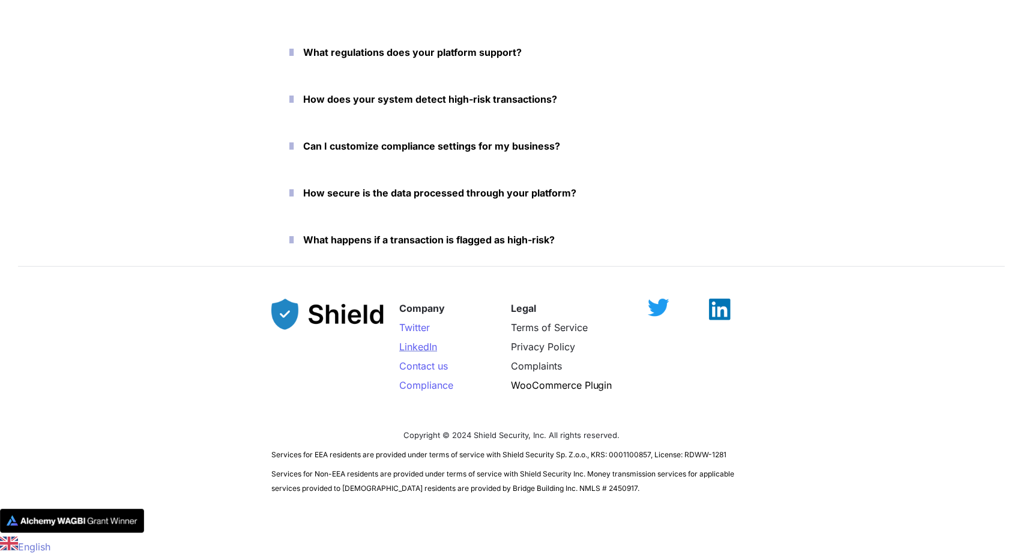
click at [421, 344] on span "LinkedIn" at bounding box center [418, 347] width 38 height 12
